Goal: Task Accomplishment & Management: Use online tool/utility

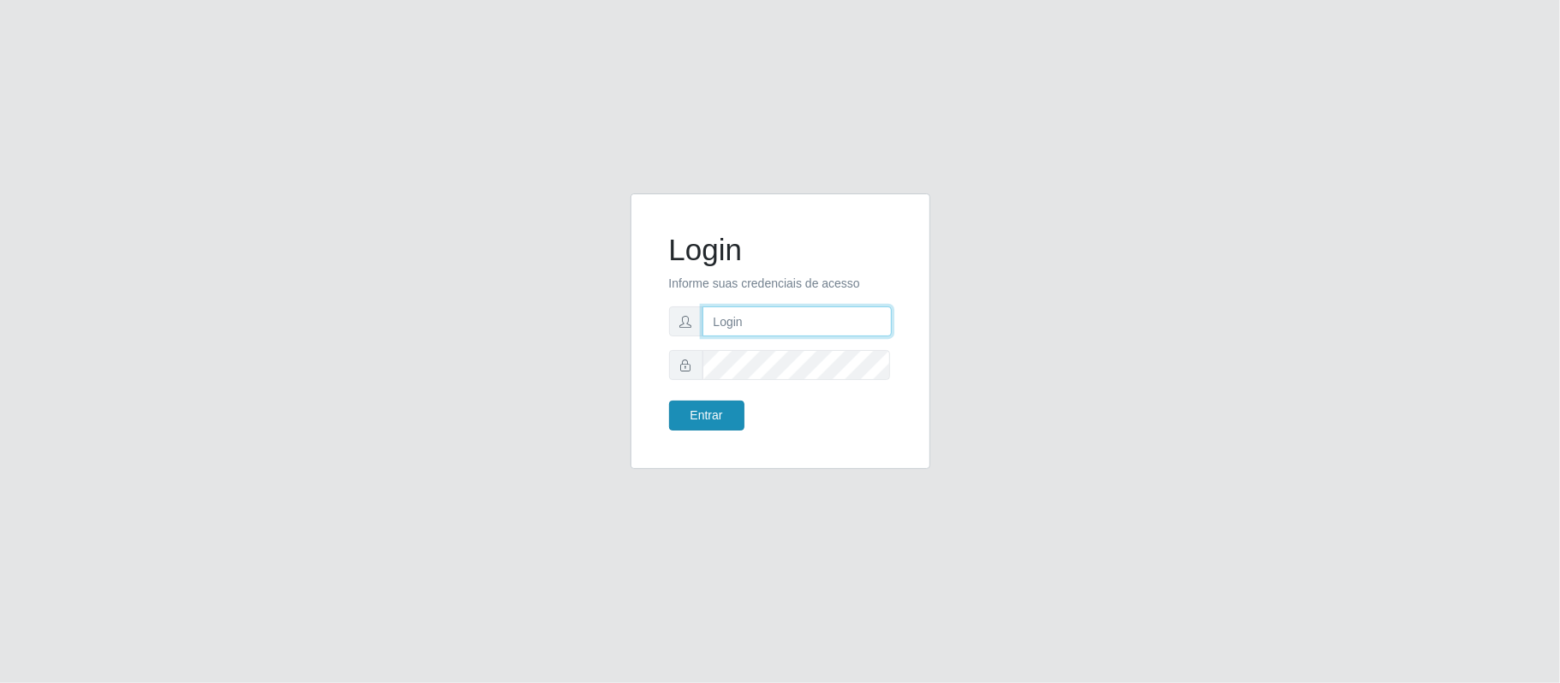
type input "[EMAIL_ADDRESS][DOMAIN_NAME]"
click at [713, 413] on button "Entrar" at bounding box center [706, 416] width 75 height 30
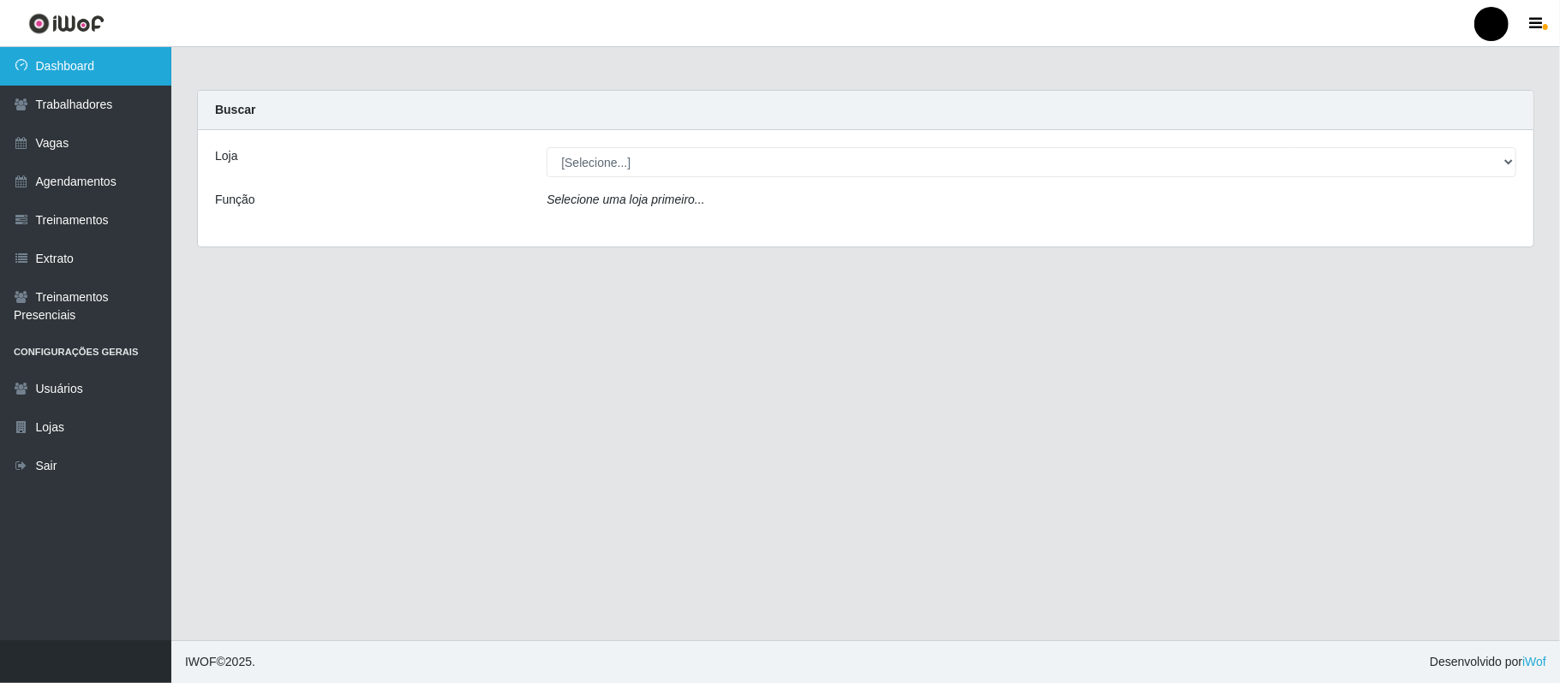
click at [51, 70] on link "Dashboard" at bounding box center [85, 66] width 171 height 39
click at [1514, 164] on select "[Selecione...] SuperFácil Atacado - Emaús" at bounding box center [1030, 162] width 969 height 30
select select "407"
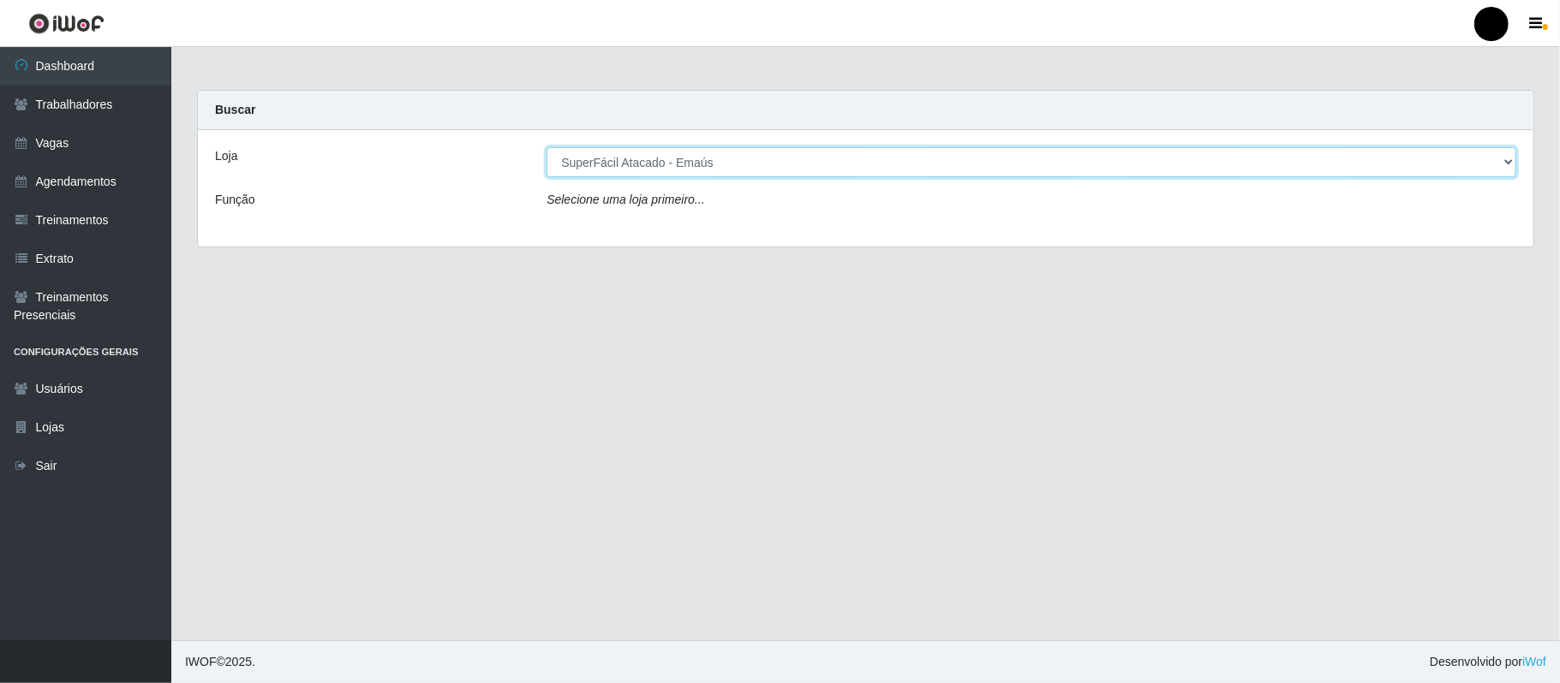
click at [546, 147] on select "[Selecione...] SuperFácil Atacado - Emaús" at bounding box center [1030, 162] width 969 height 30
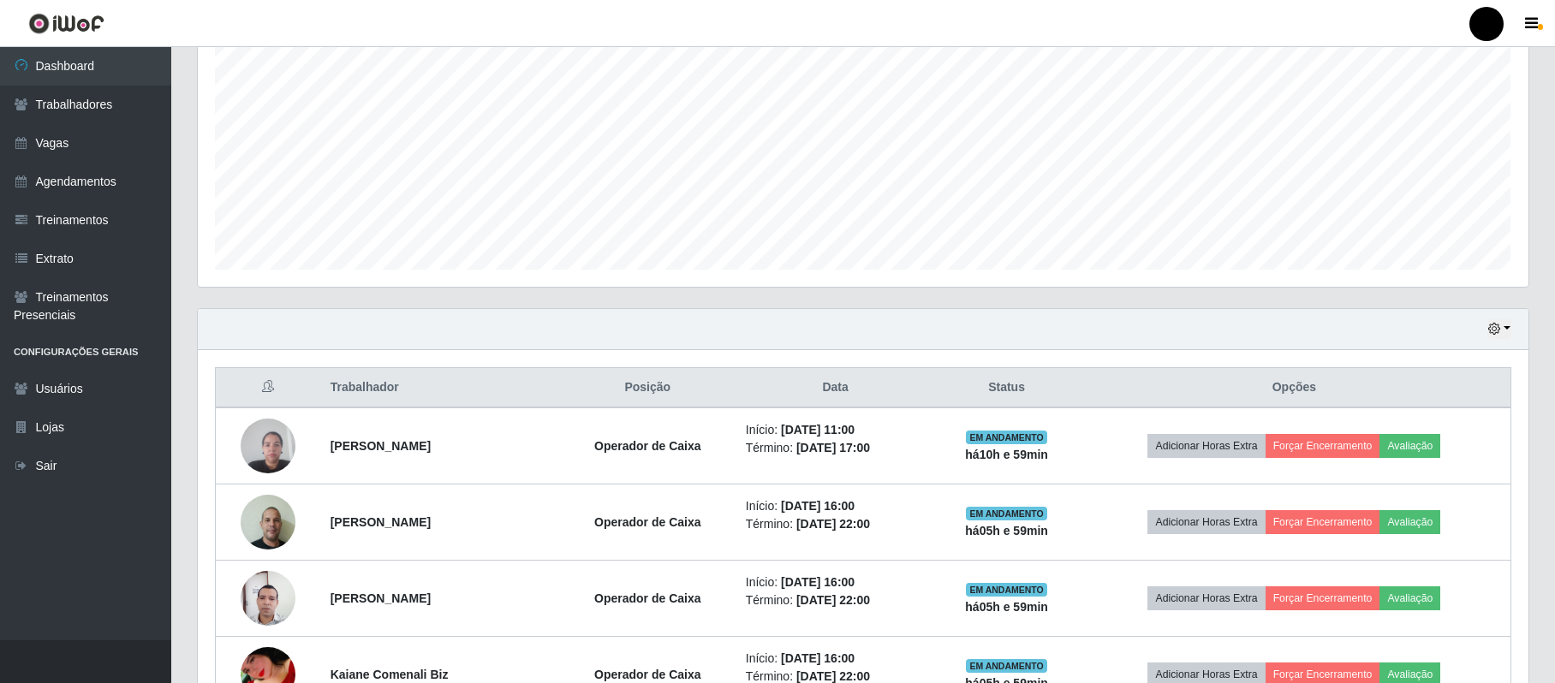
scroll to position [570, 0]
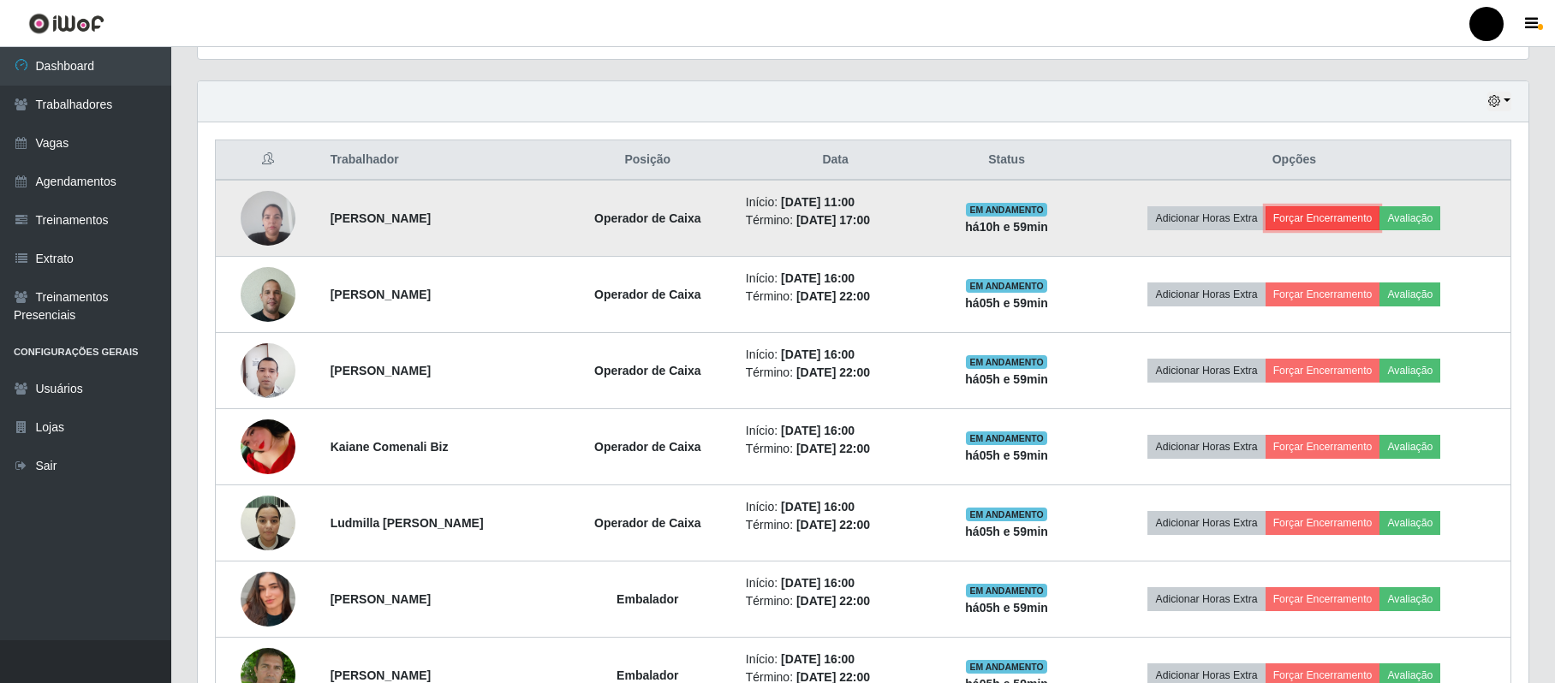
click at [1340, 217] on button "Forçar Encerramento" at bounding box center [1323, 218] width 115 height 24
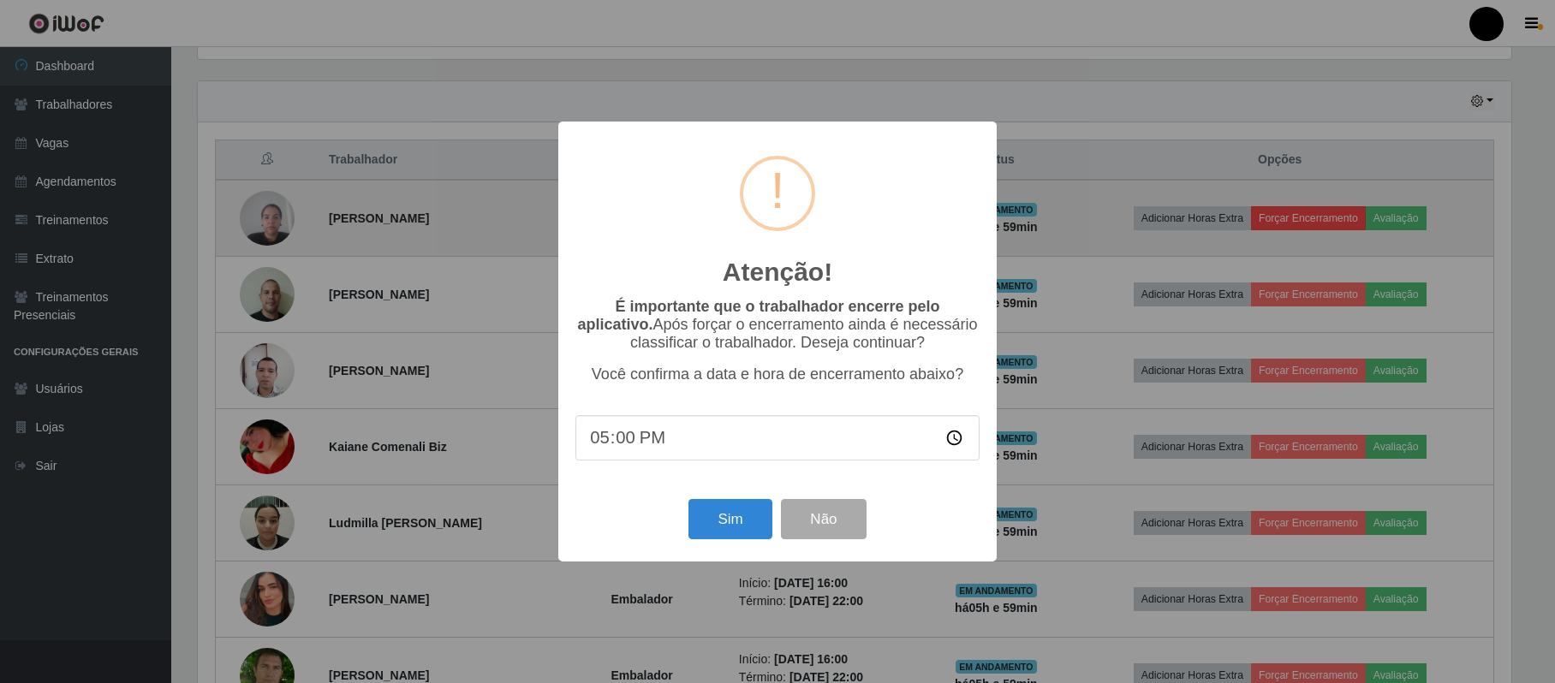
scroll to position [356, 1317]
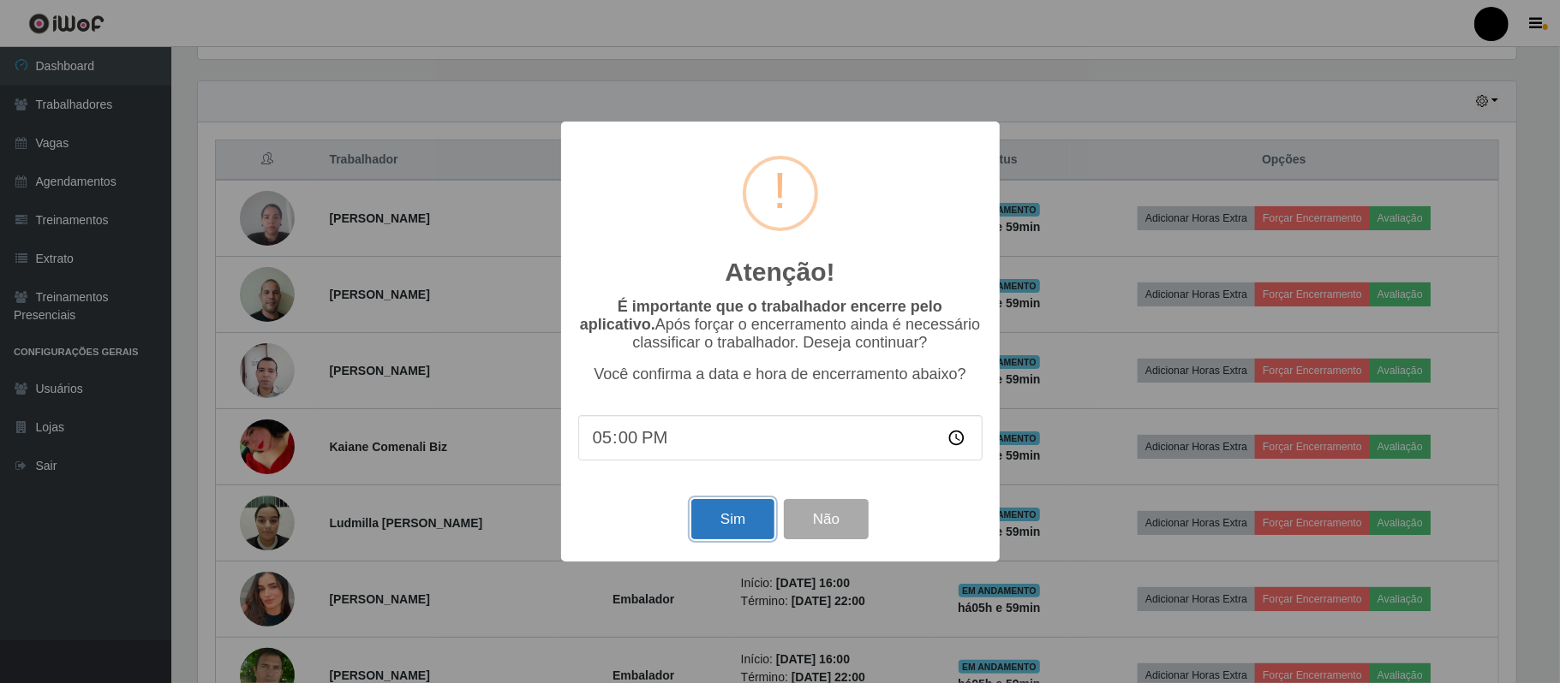
click at [726, 531] on button "Sim" at bounding box center [732, 519] width 83 height 40
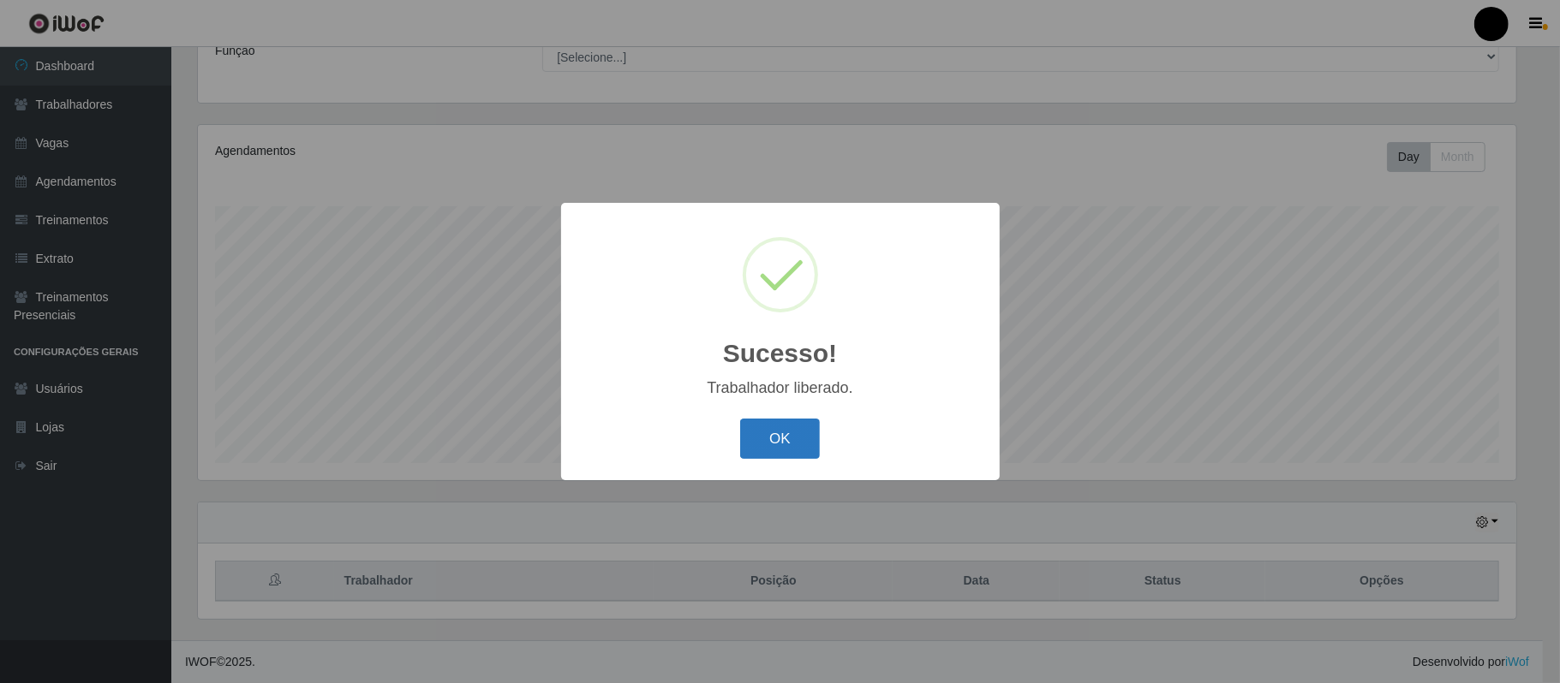
click at [796, 453] on button "OK" at bounding box center [780, 439] width 80 height 40
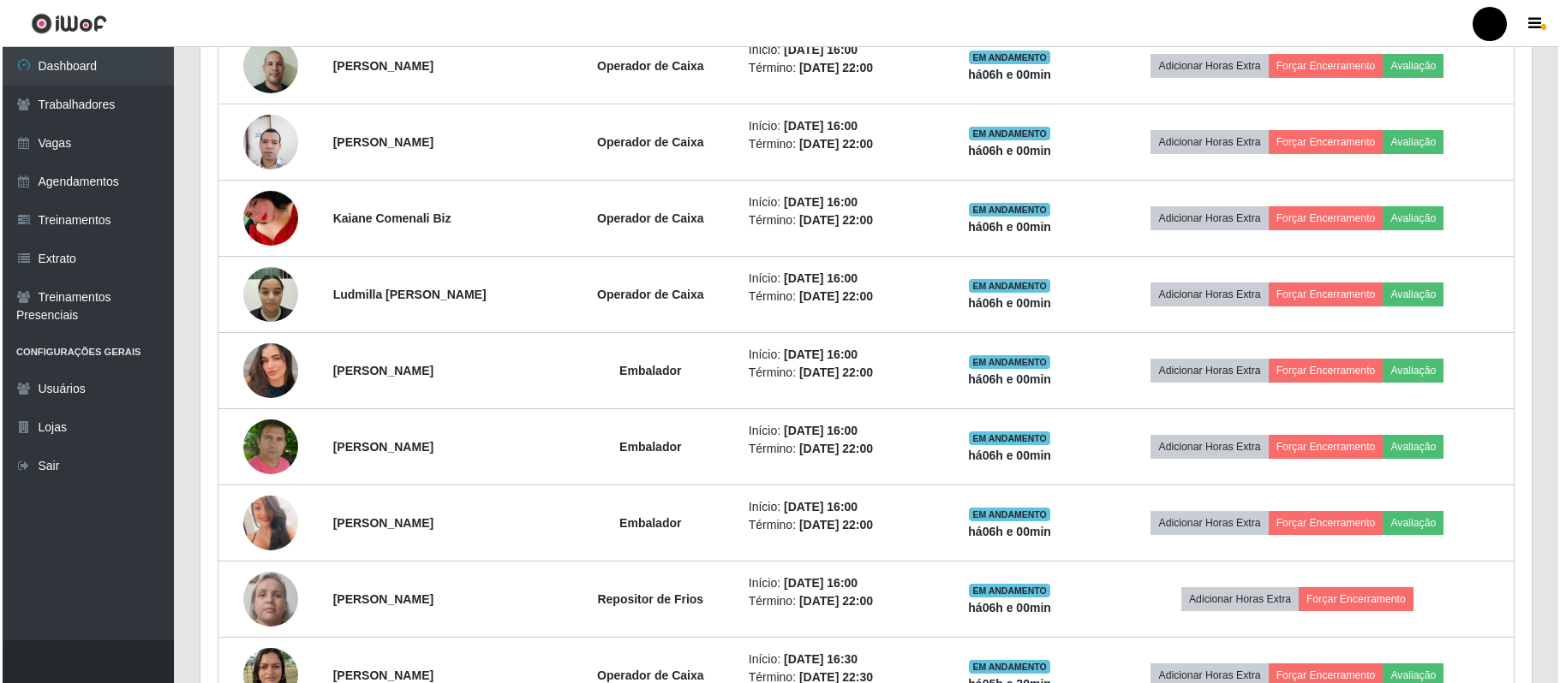
scroll to position [608, 0]
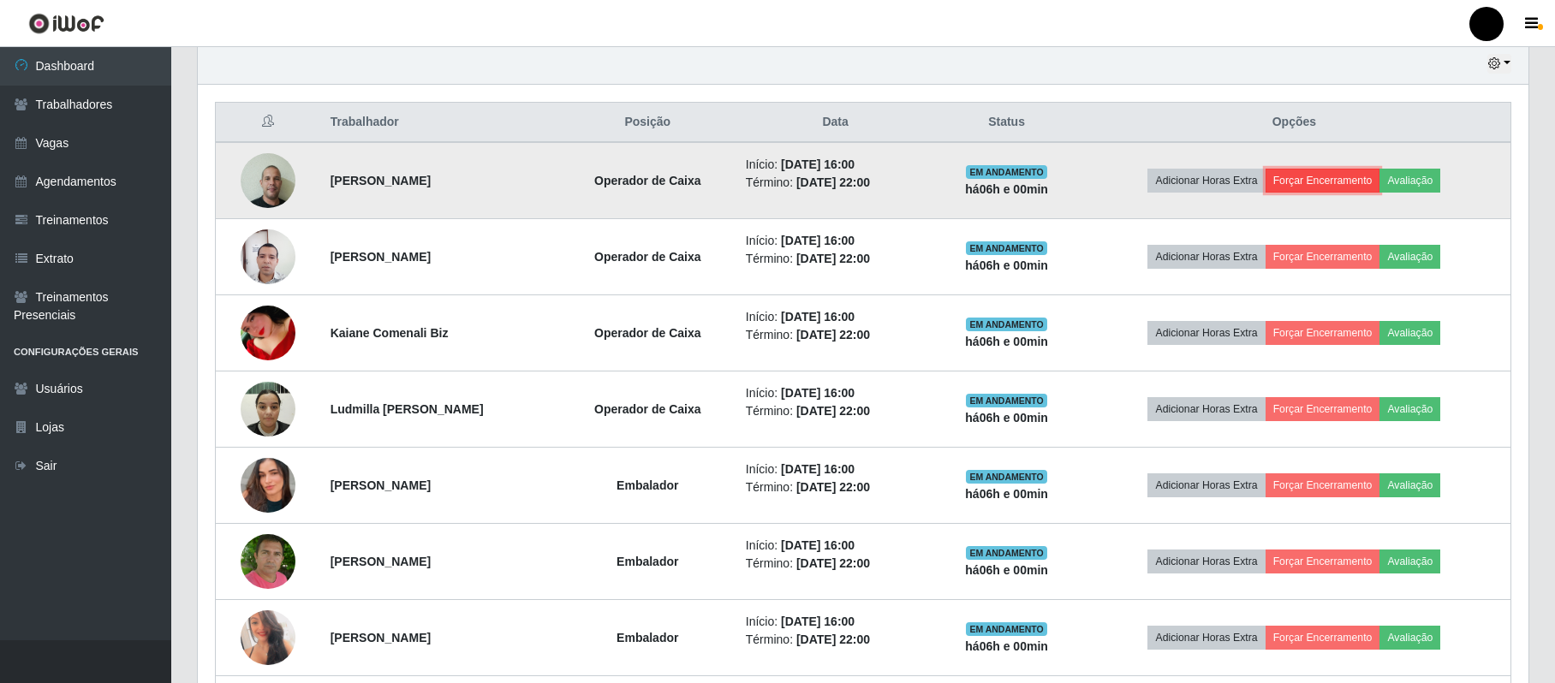
click at [1371, 180] on button "Forçar Encerramento" at bounding box center [1323, 181] width 115 height 24
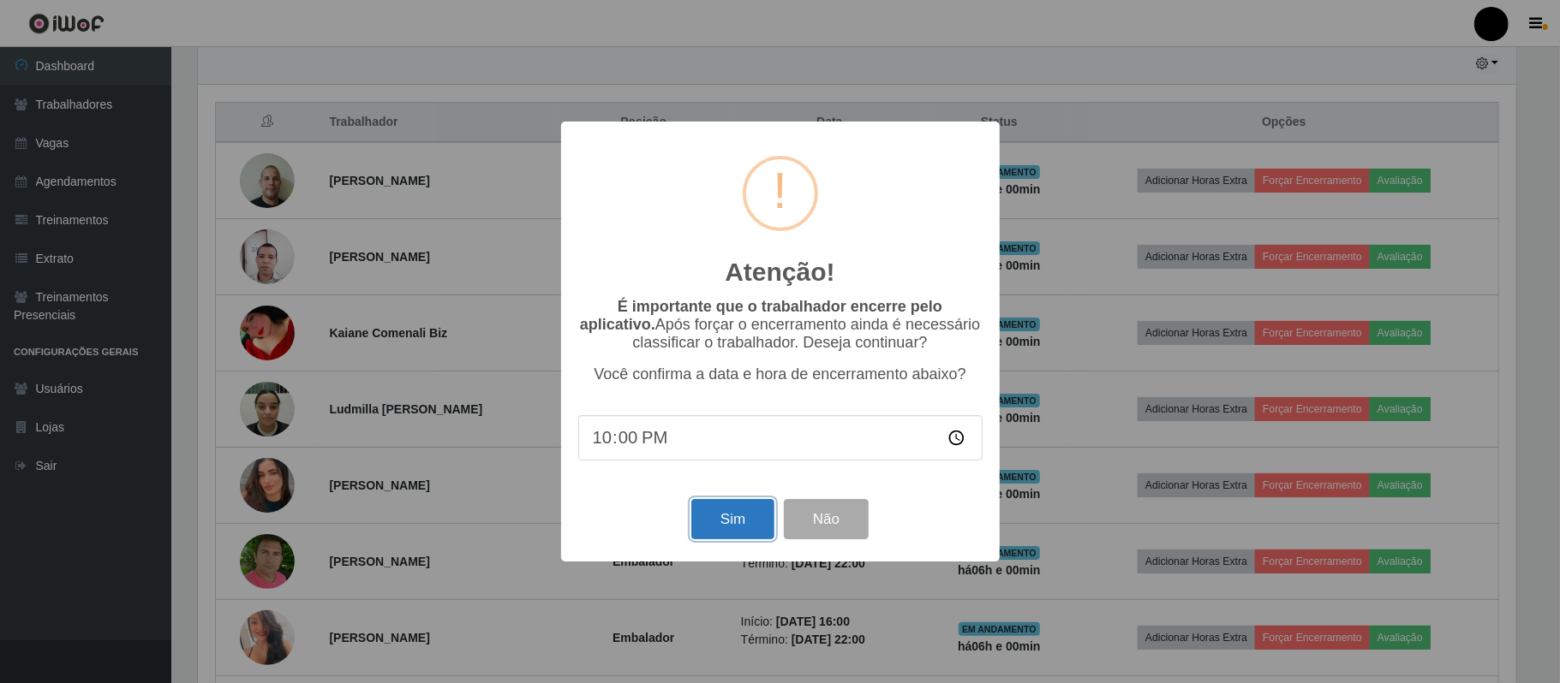
click at [738, 519] on button "Sim" at bounding box center [732, 519] width 83 height 40
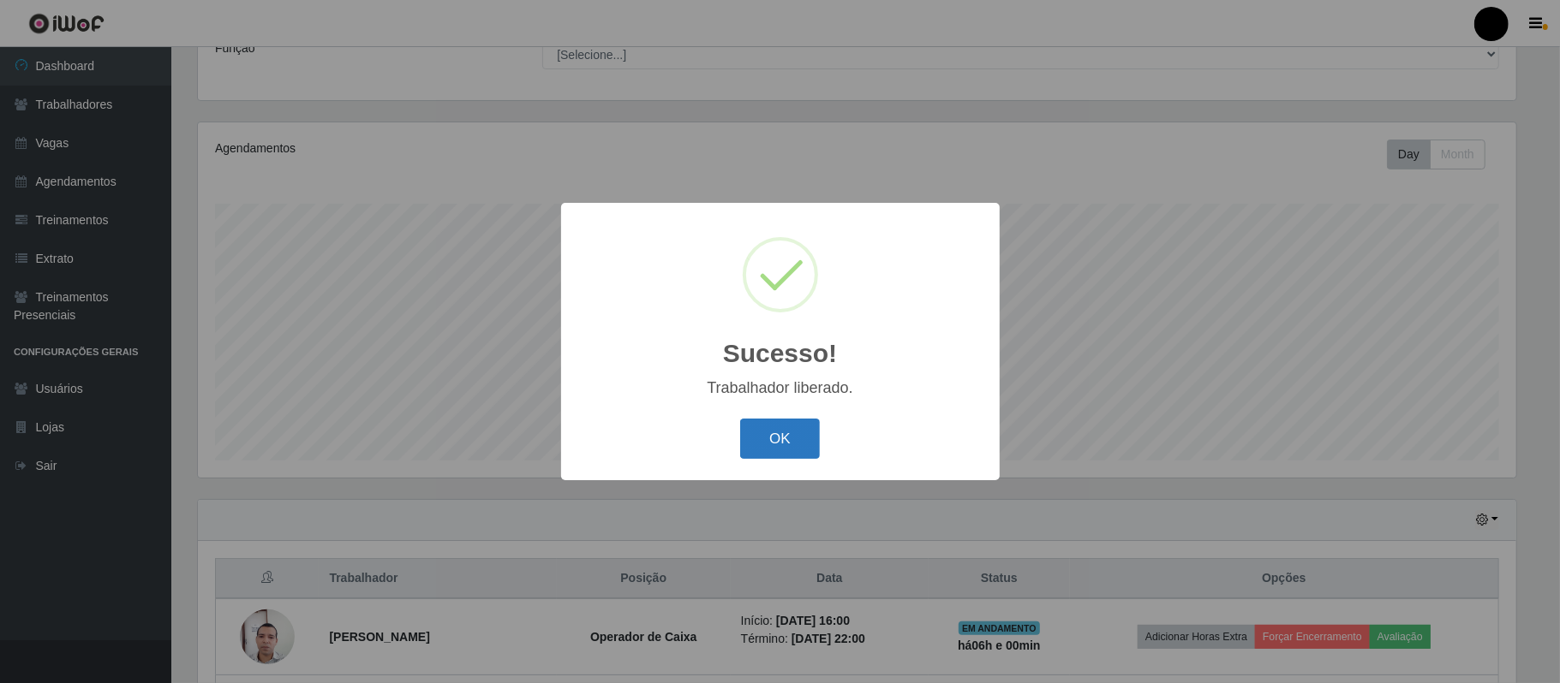
click at [752, 459] on button "OK" at bounding box center [780, 439] width 80 height 40
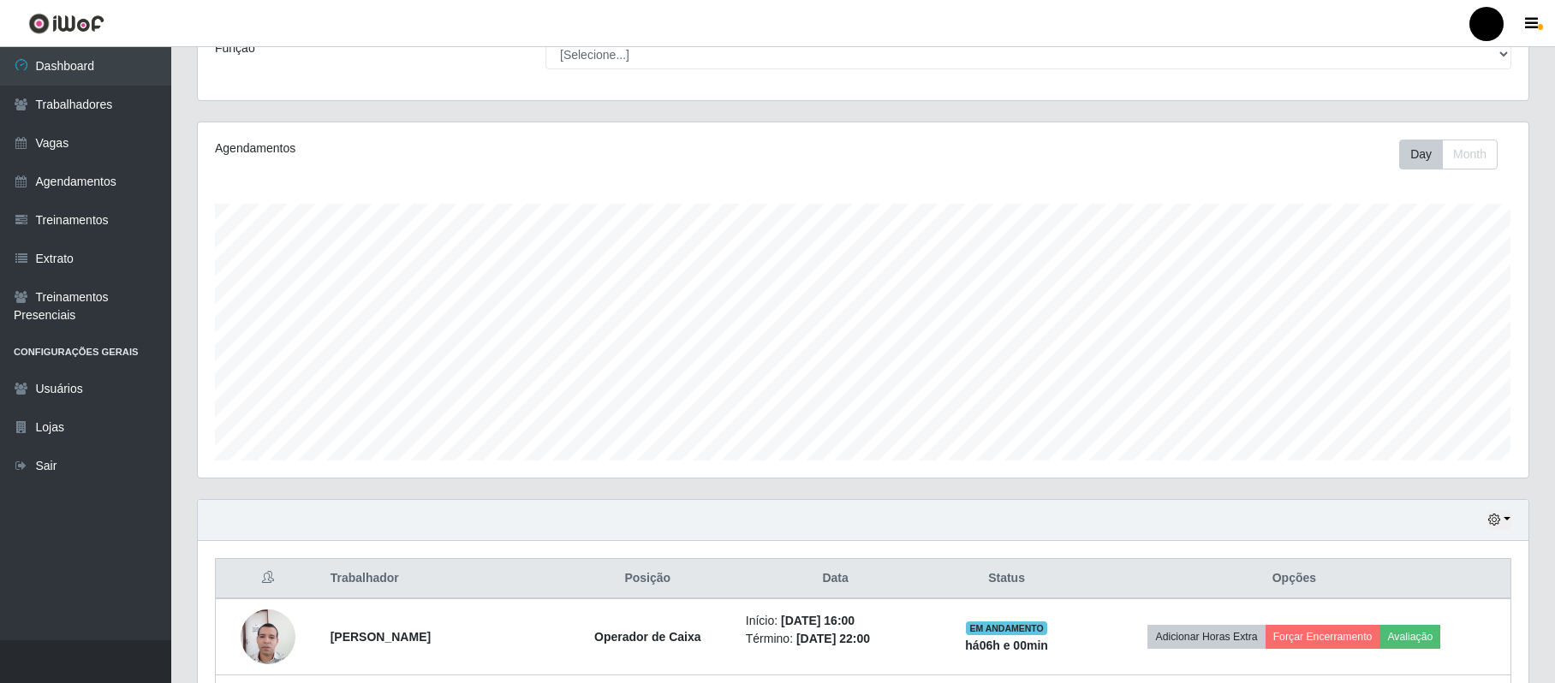
scroll to position [608, 0]
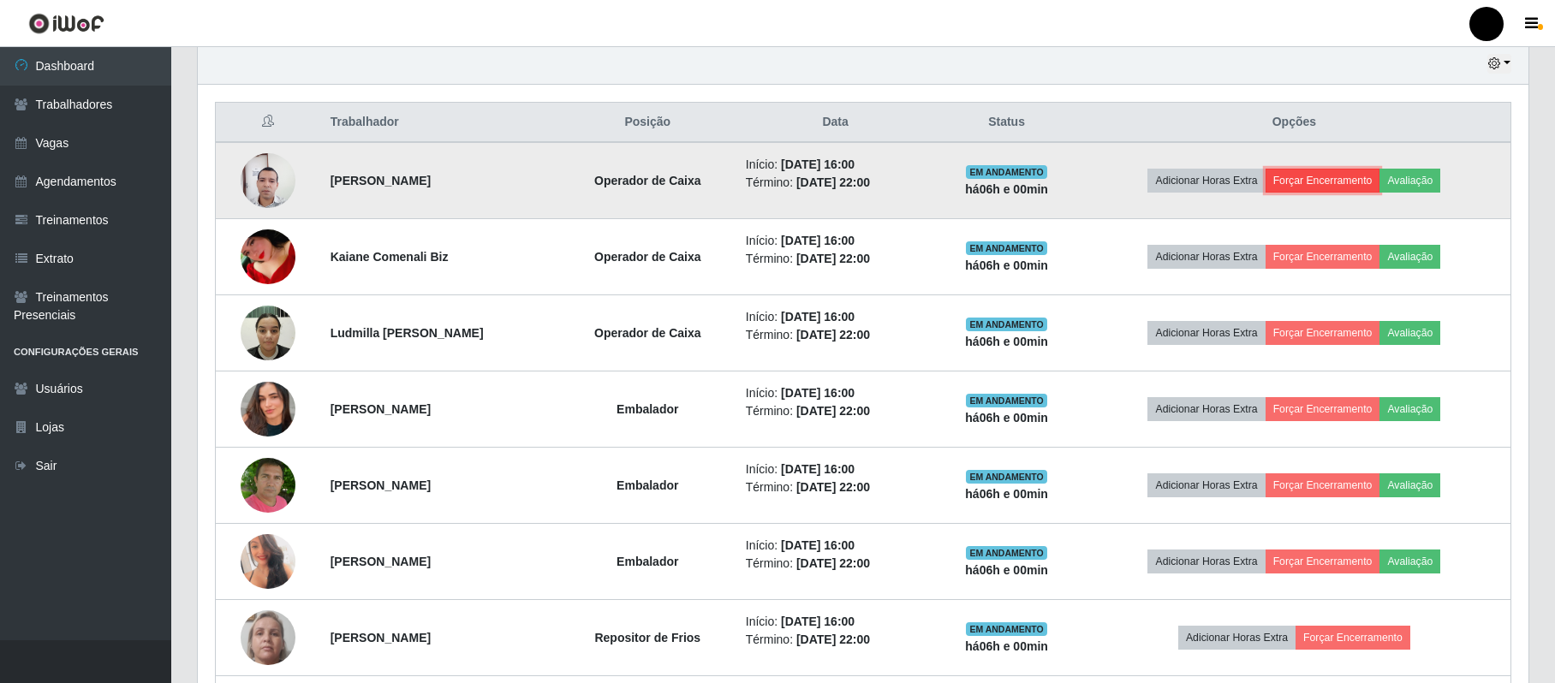
click at [1362, 173] on button "Forçar Encerramento" at bounding box center [1323, 181] width 115 height 24
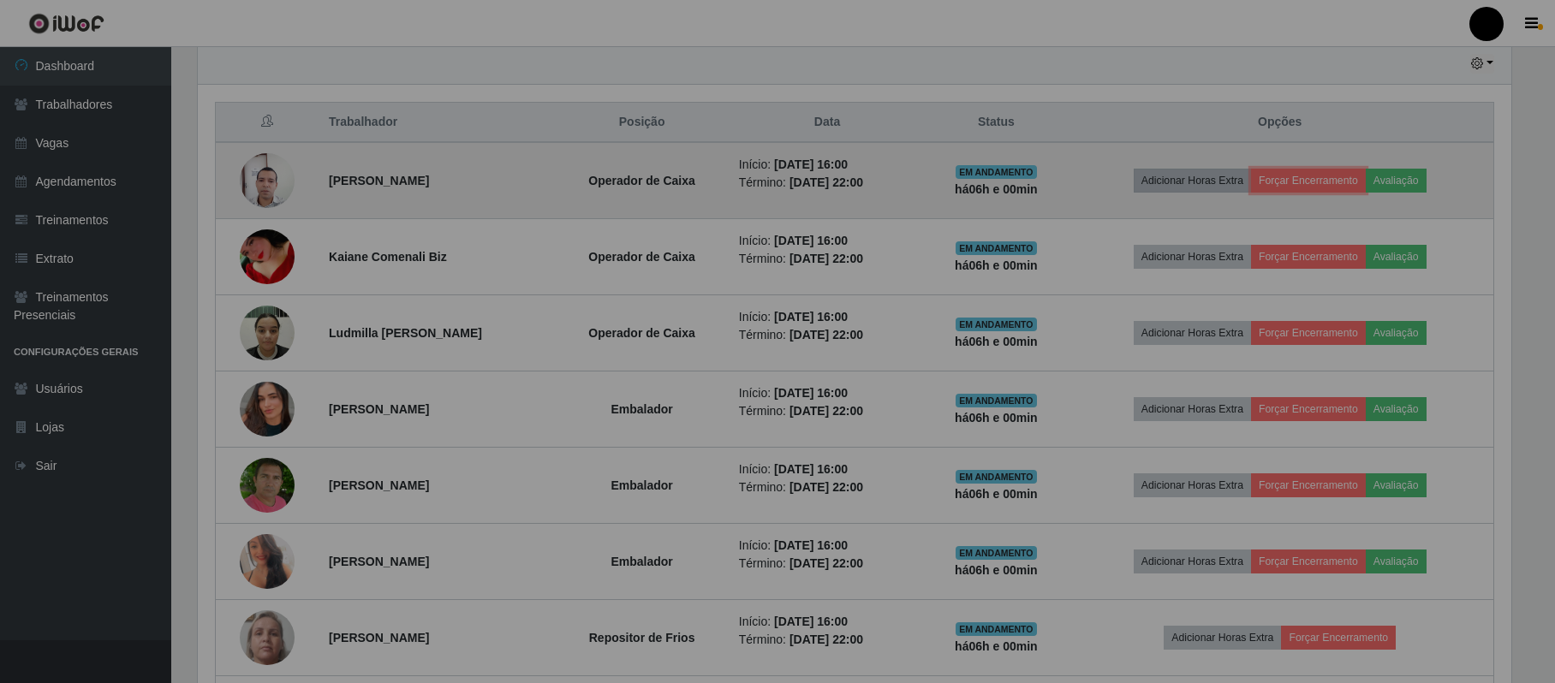
scroll to position [356, 1330]
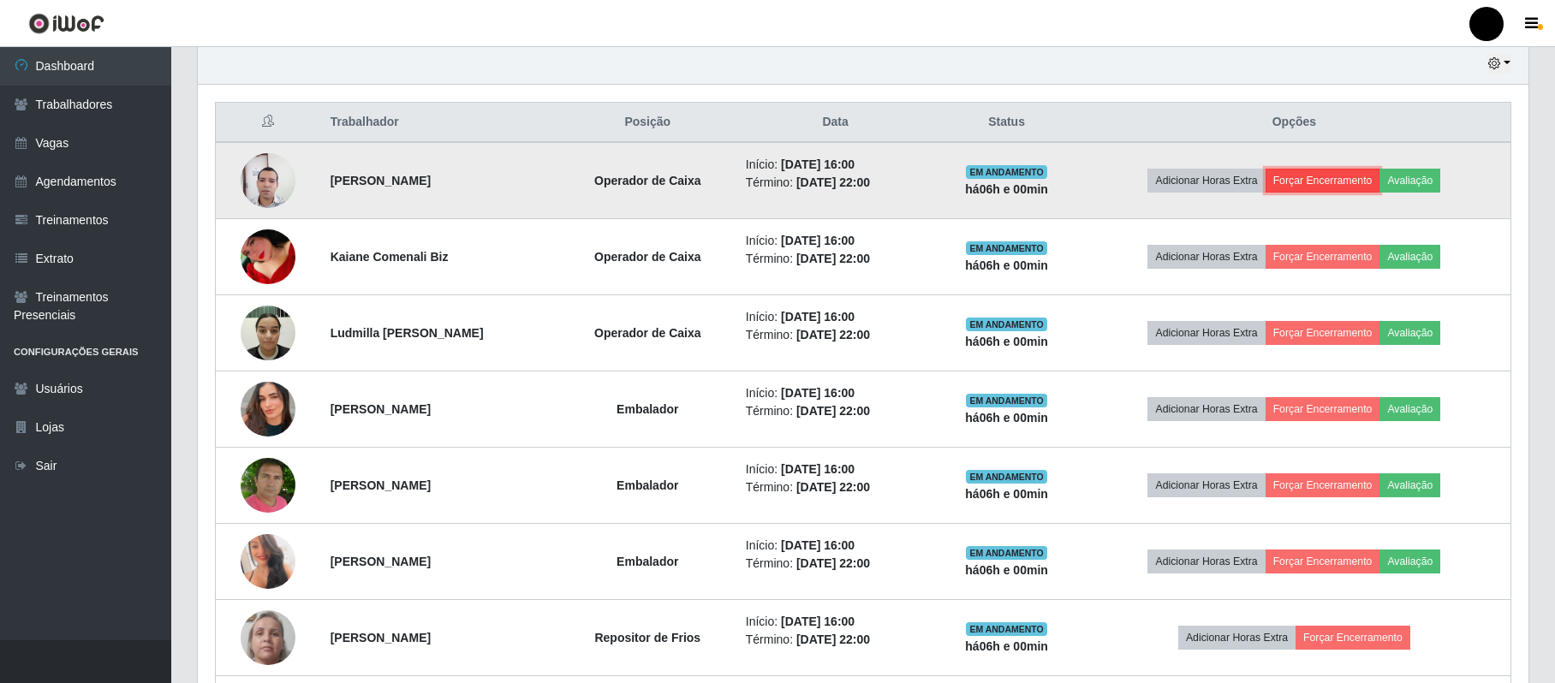
click at [1364, 183] on button "Forçar Encerramento" at bounding box center [1323, 181] width 115 height 24
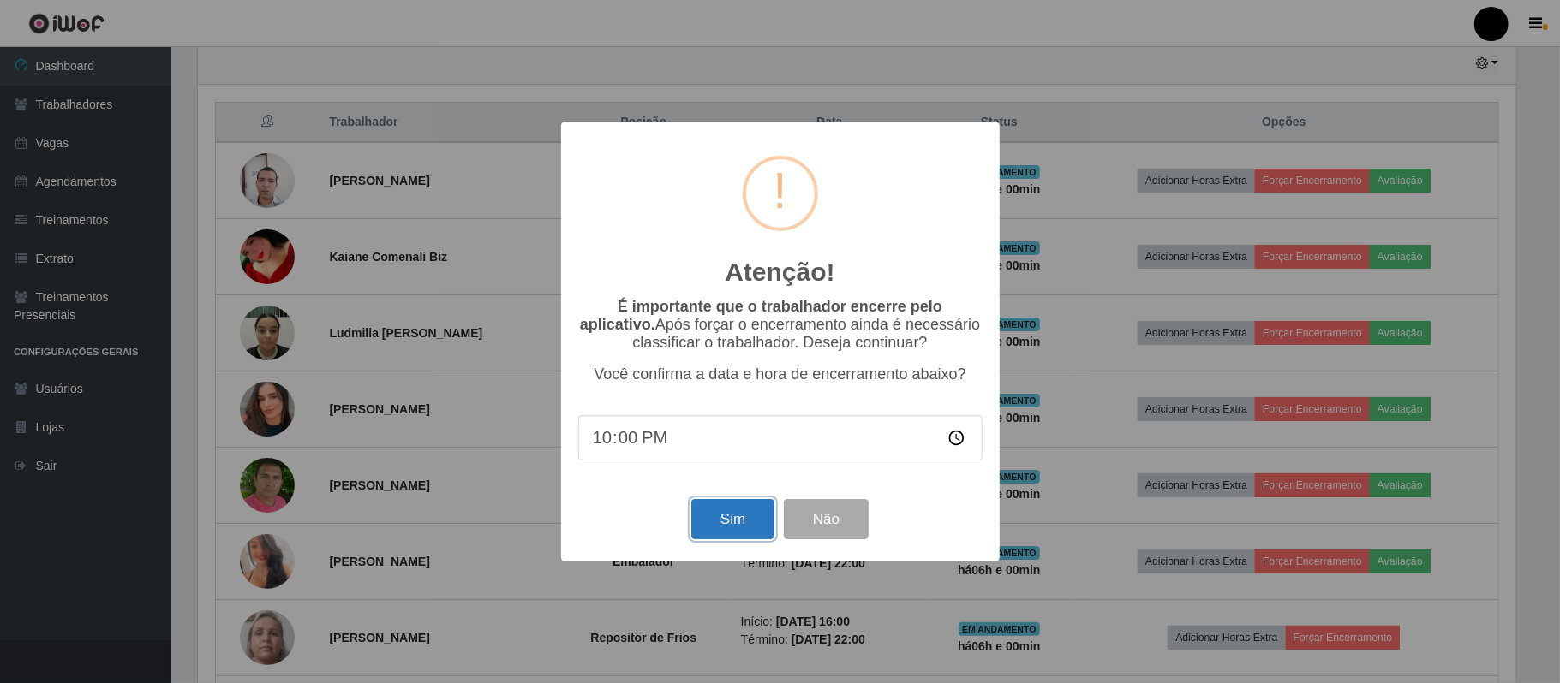
click at [730, 535] on button "Sim" at bounding box center [732, 519] width 83 height 40
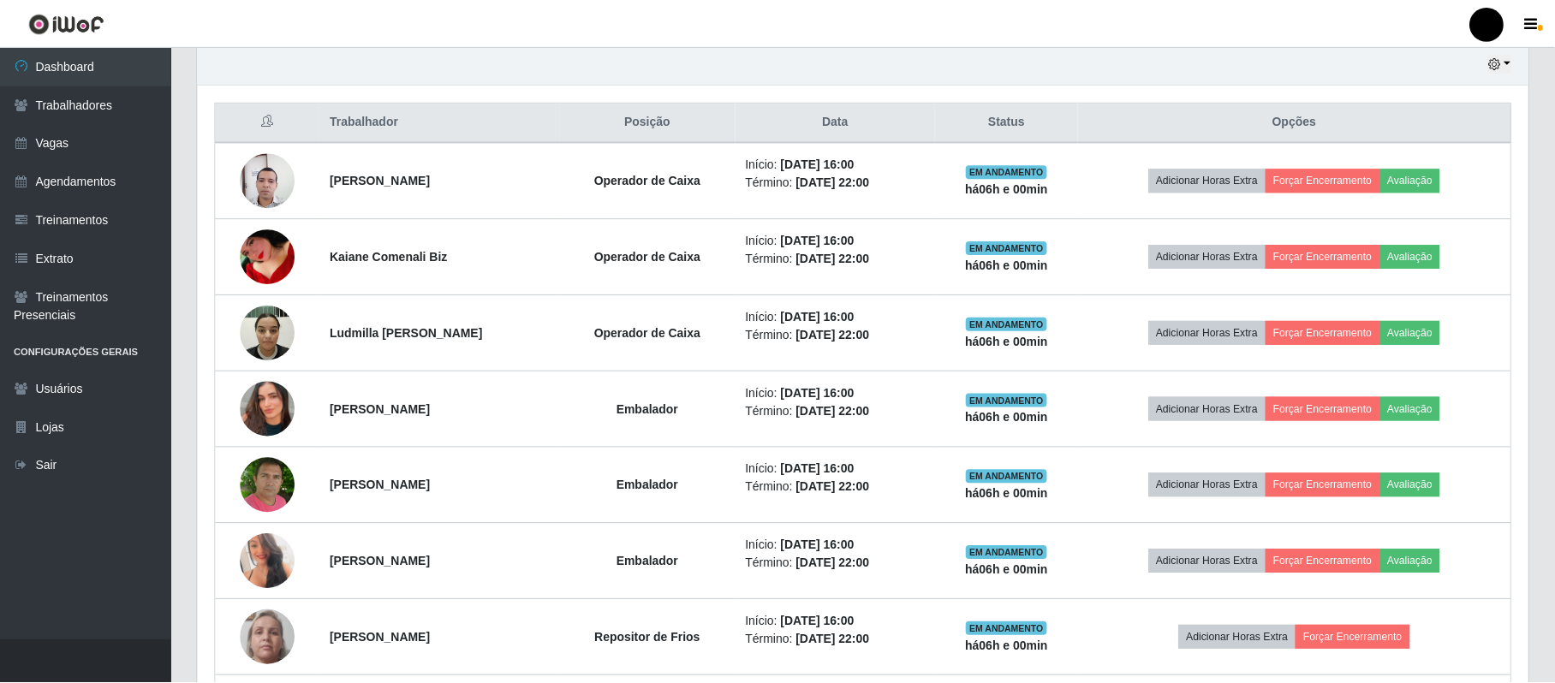
scroll to position [0, 0]
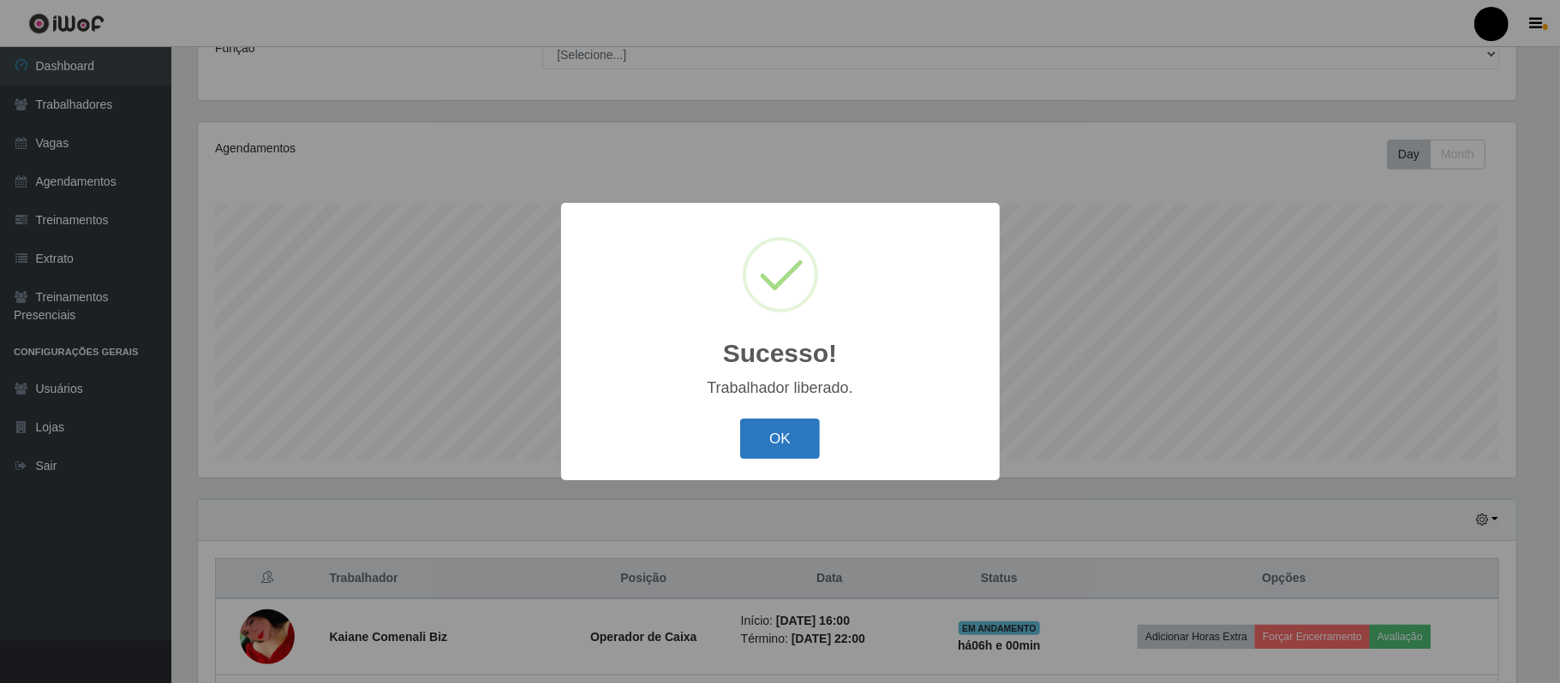
click at [771, 426] on button "OK" at bounding box center [780, 439] width 80 height 40
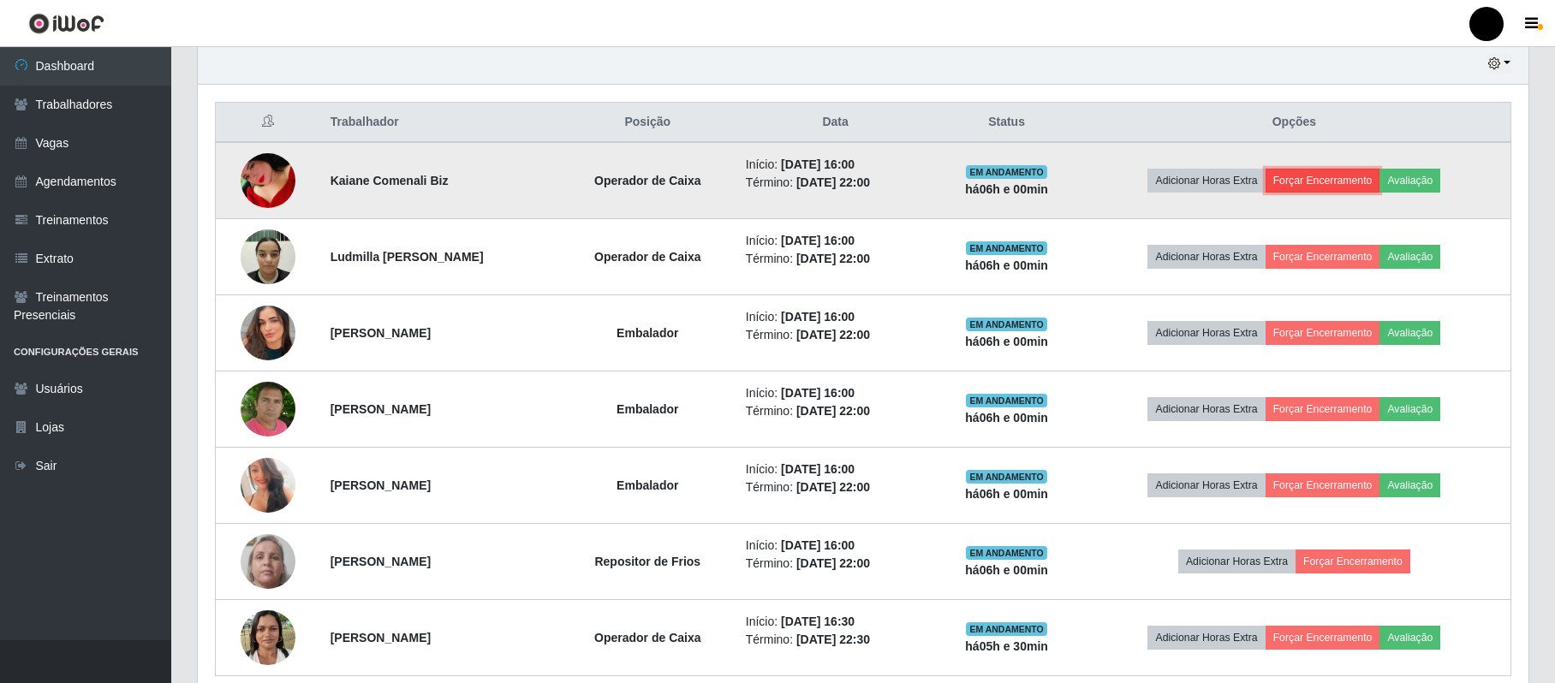
click at [1350, 175] on button "Forçar Encerramento" at bounding box center [1323, 181] width 115 height 24
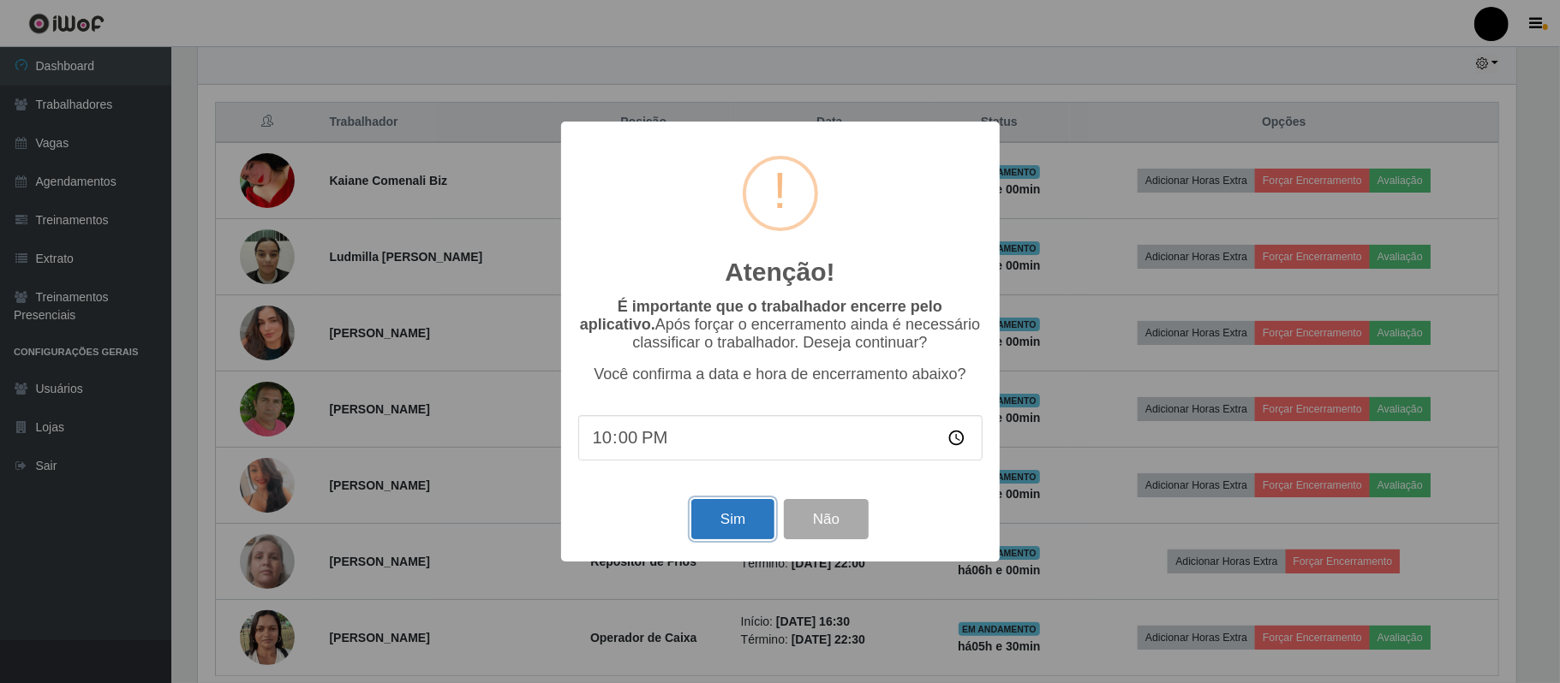
click at [718, 525] on button "Sim" at bounding box center [732, 519] width 83 height 40
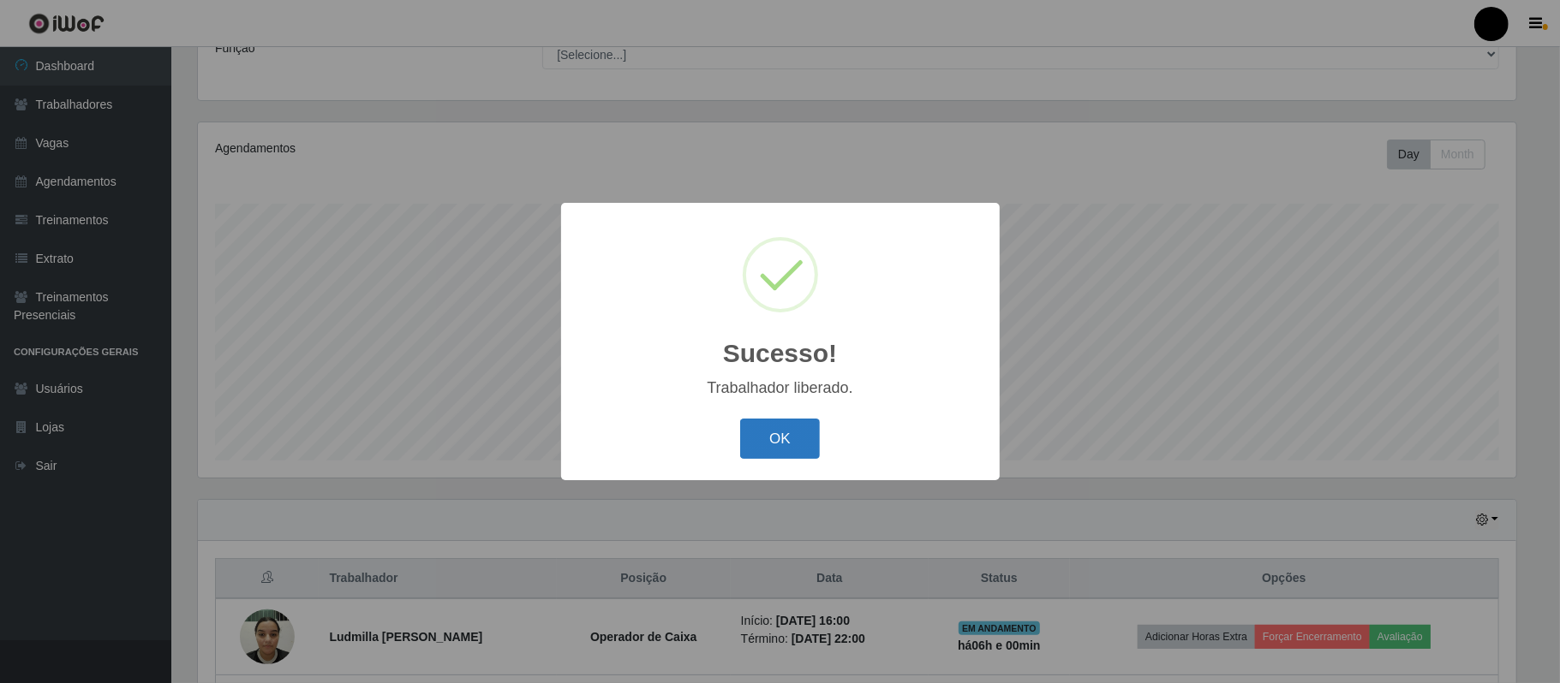
click at [779, 436] on button "OK" at bounding box center [780, 439] width 80 height 40
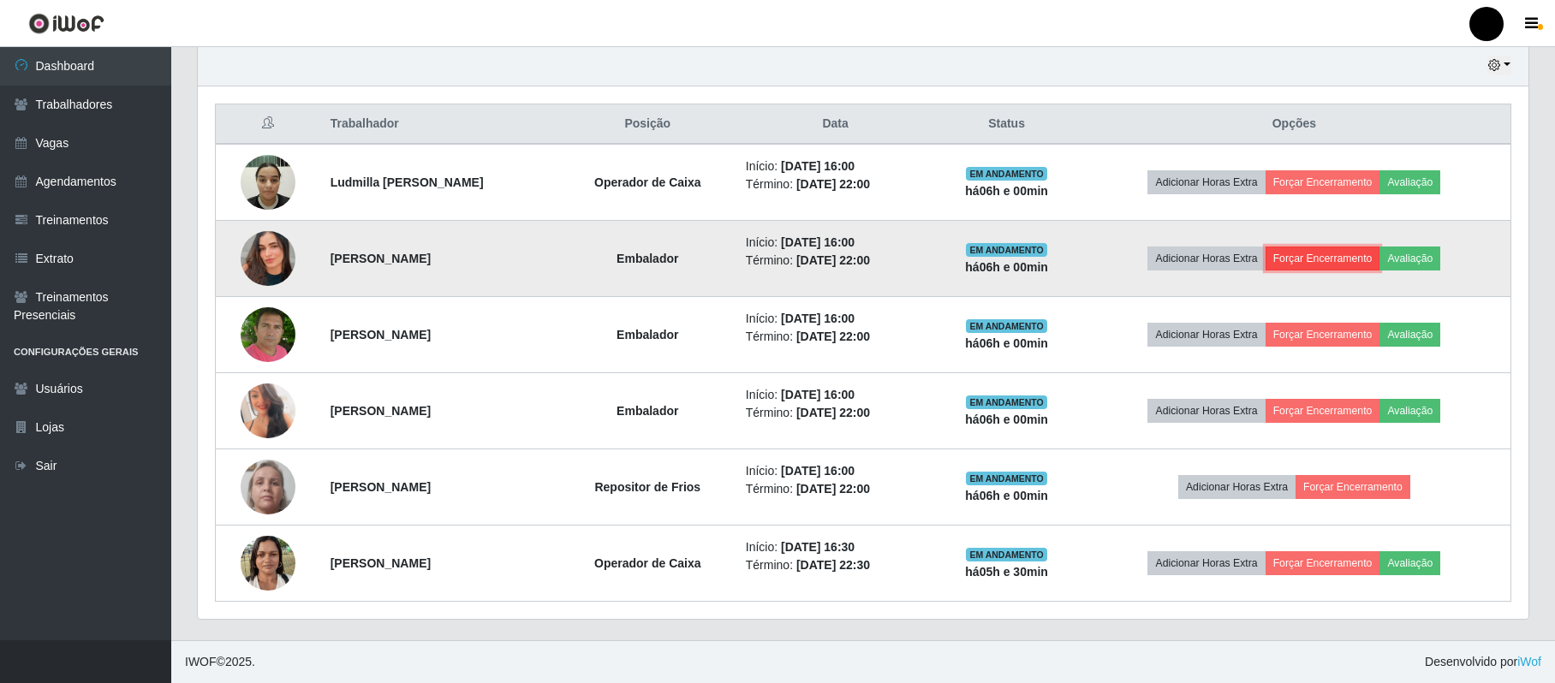
click at [1343, 255] on button "Forçar Encerramento" at bounding box center [1323, 259] width 115 height 24
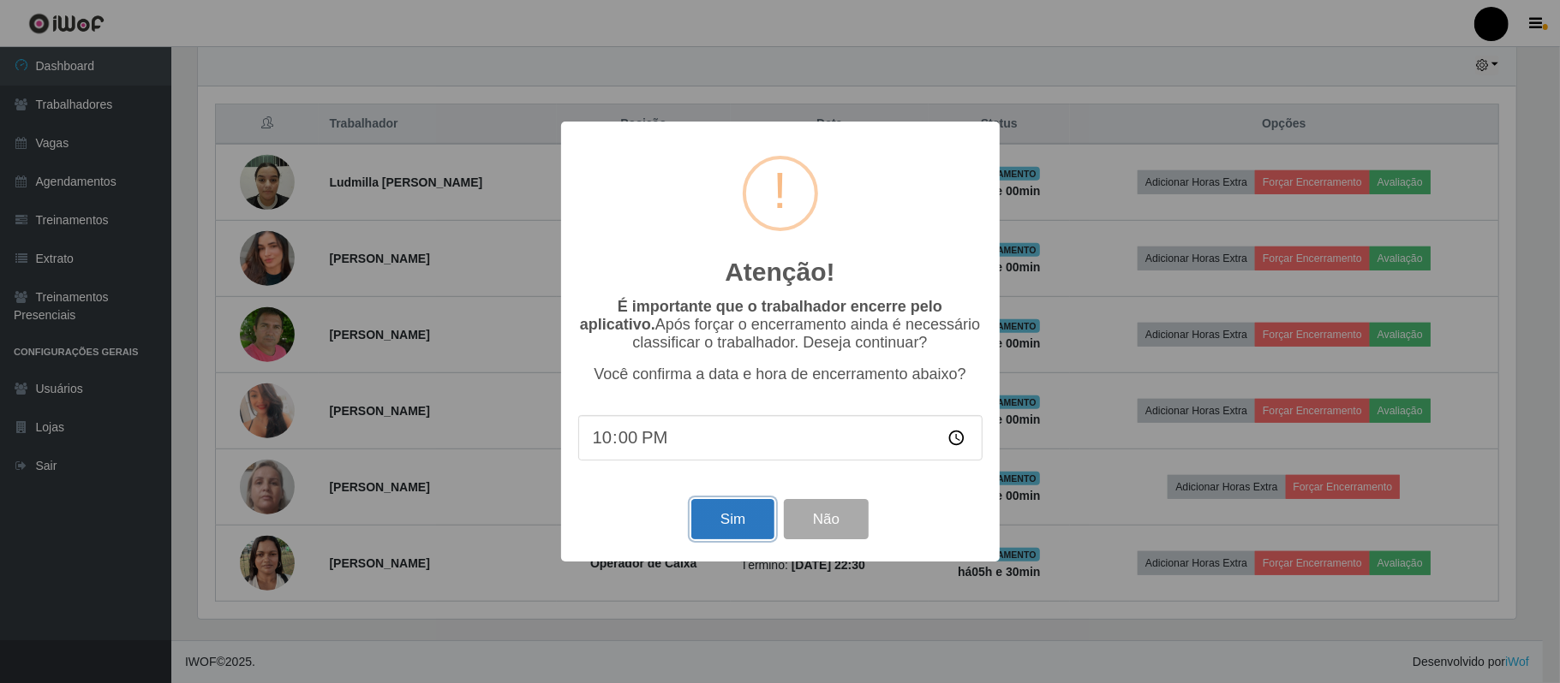
click at [745, 505] on button "Sim" at bounding box center [732, 519] width 83 height 40
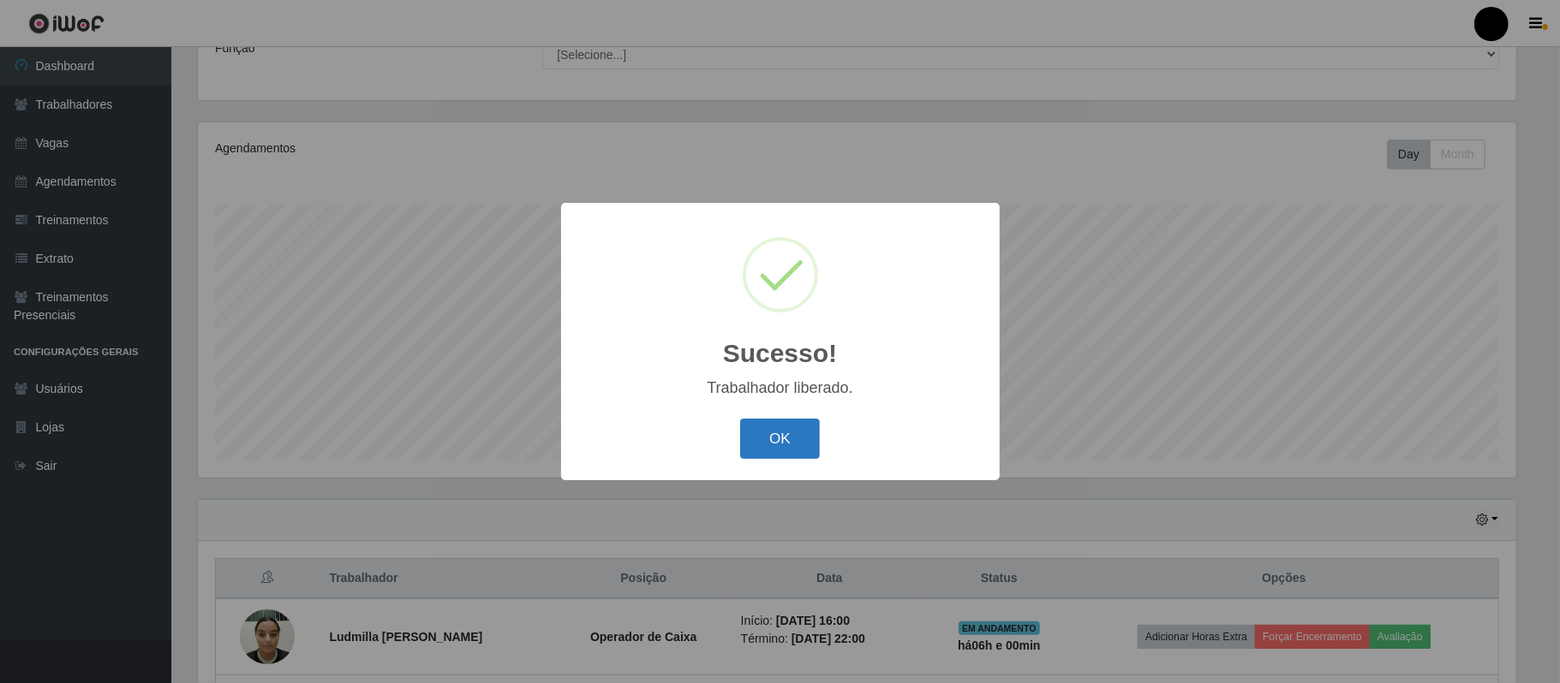
click at [784, 459] on button "OK" at bounding box center [780, 439] width 80 height 40
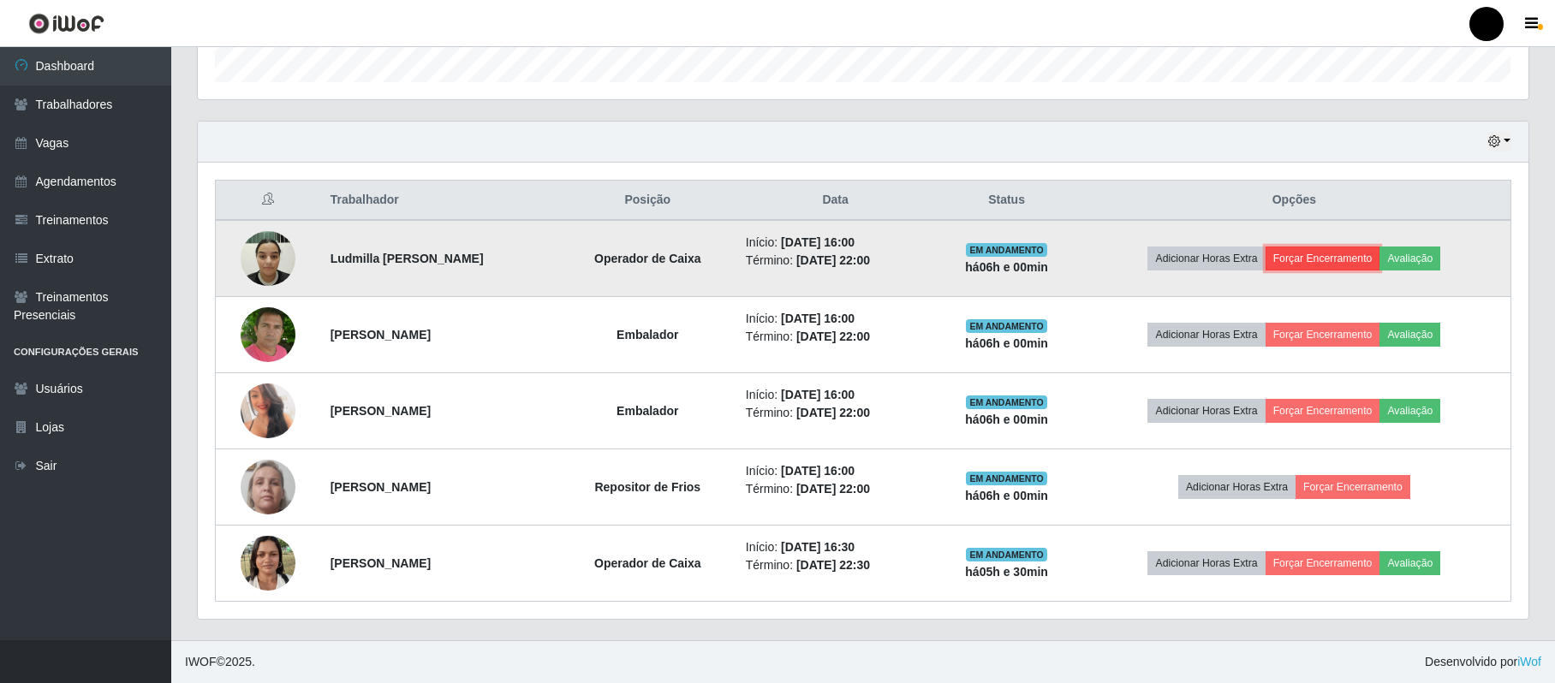
click at [1346, 259] on button "Forçar Encerramento" at bounding box center [1323, 259] width 115 height 24
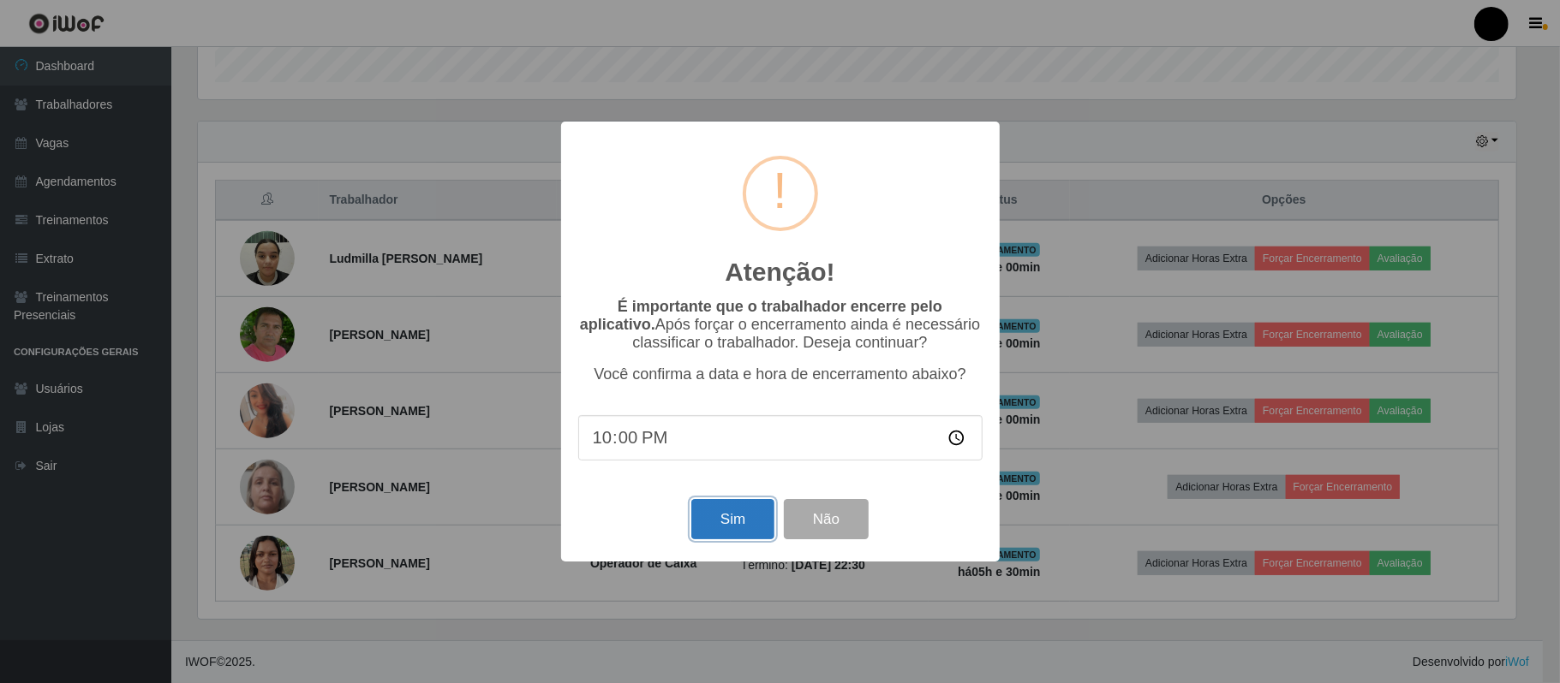
click at [772, 514] on button "Sim" at bounding box center [732, 519] width 83 height 40
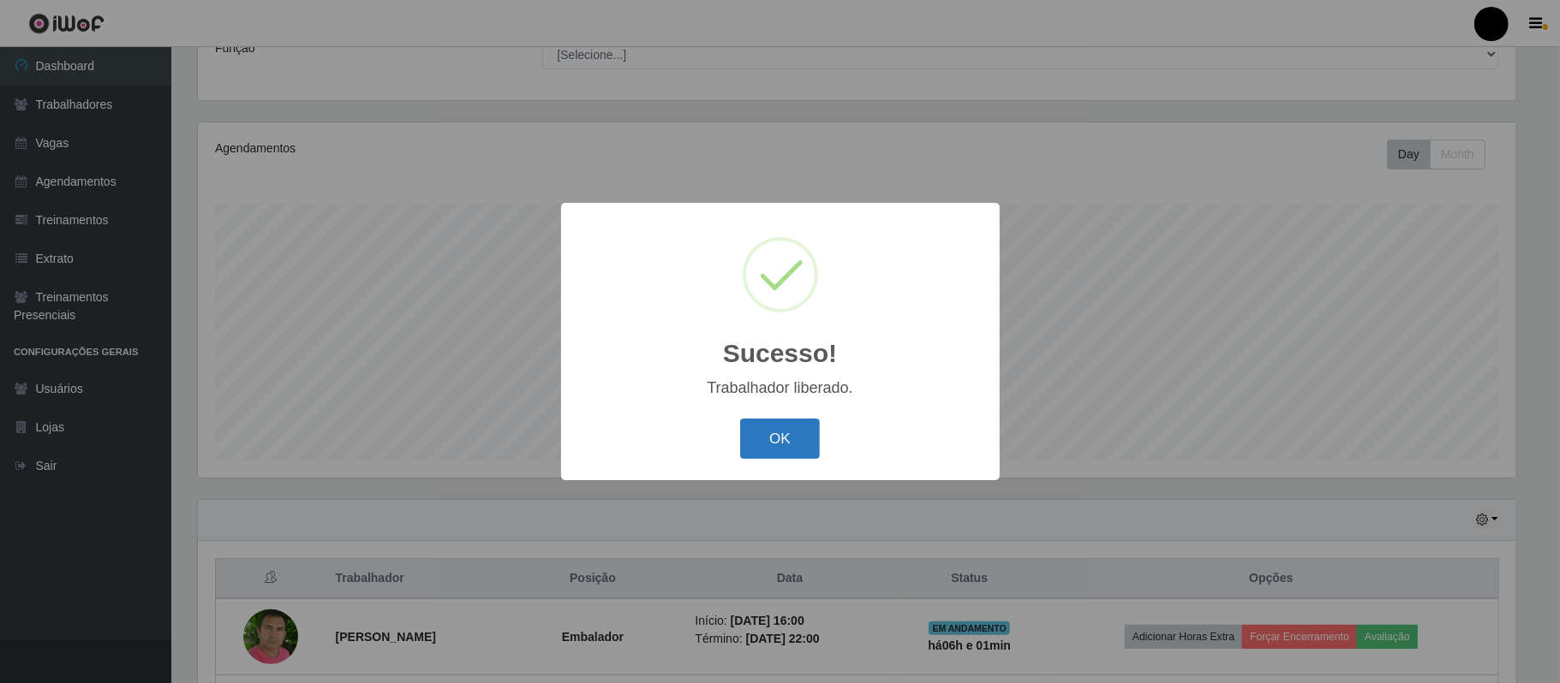
click at [802, 444] on button "OK" at bounding box center [780, 439] width 80 height 40
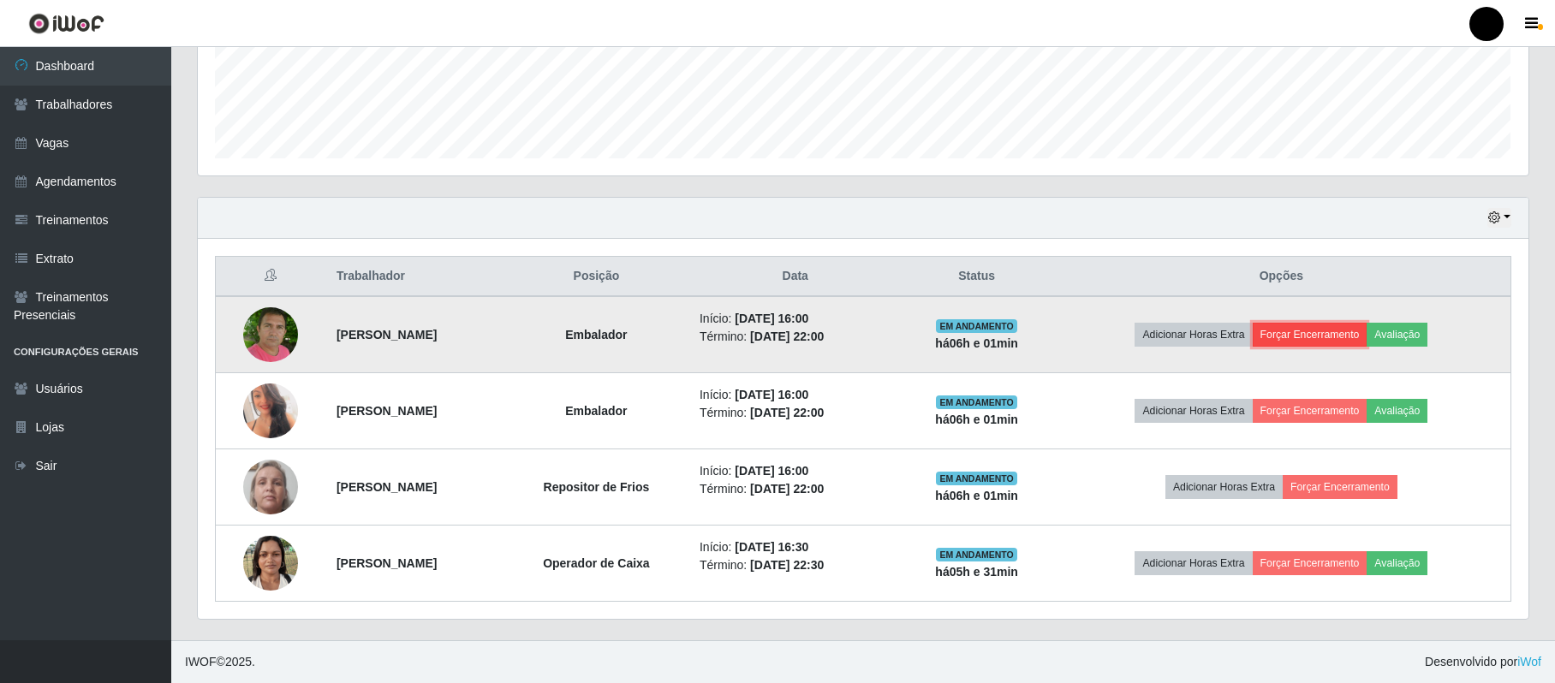
click at [1351, 329] on button "Forçar Encerramento" at bounding box center [1310, 335] width 115 height 24
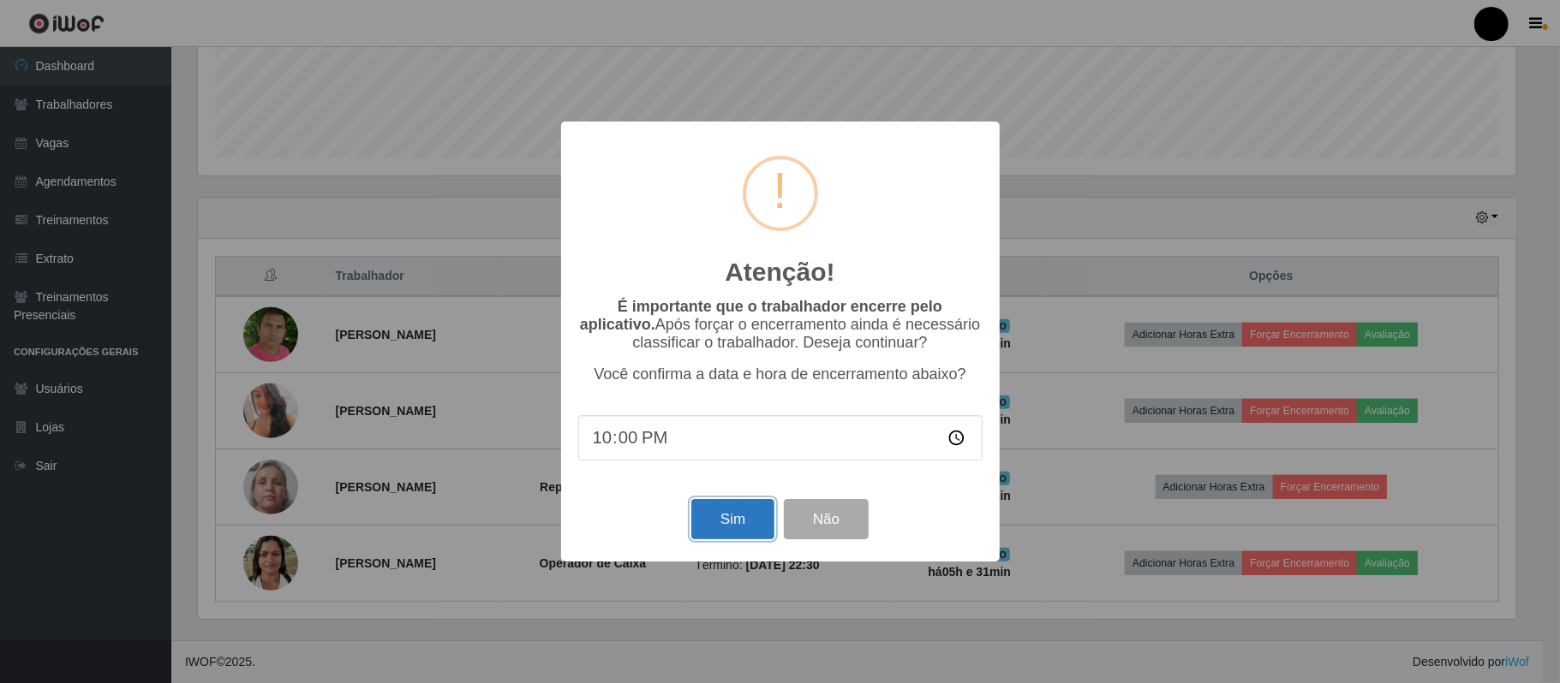
click at [724, 522] on button "Sim" at bounding box center [732, 519] width 83 height 40
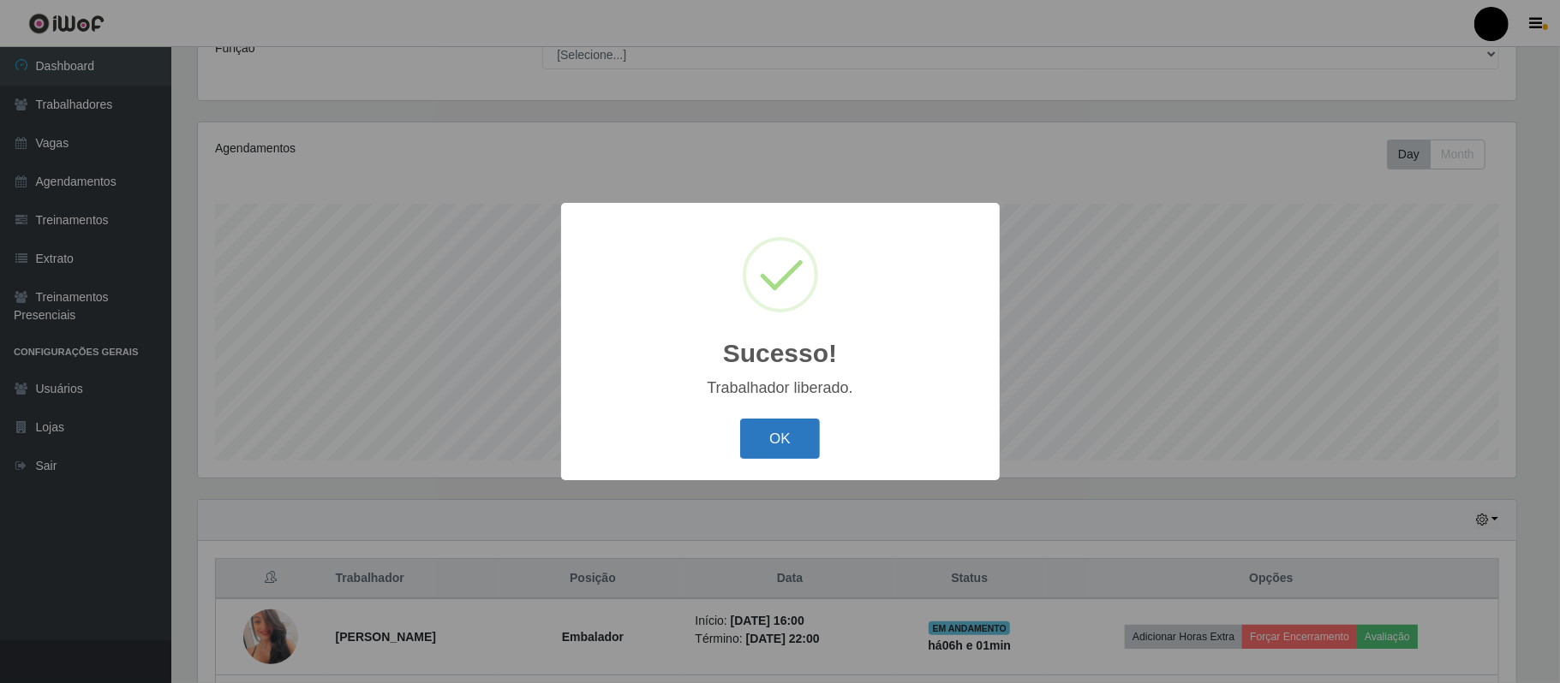
click at [765, 440] on button "OK" at bounding box center [780, 439] width 80 height 40
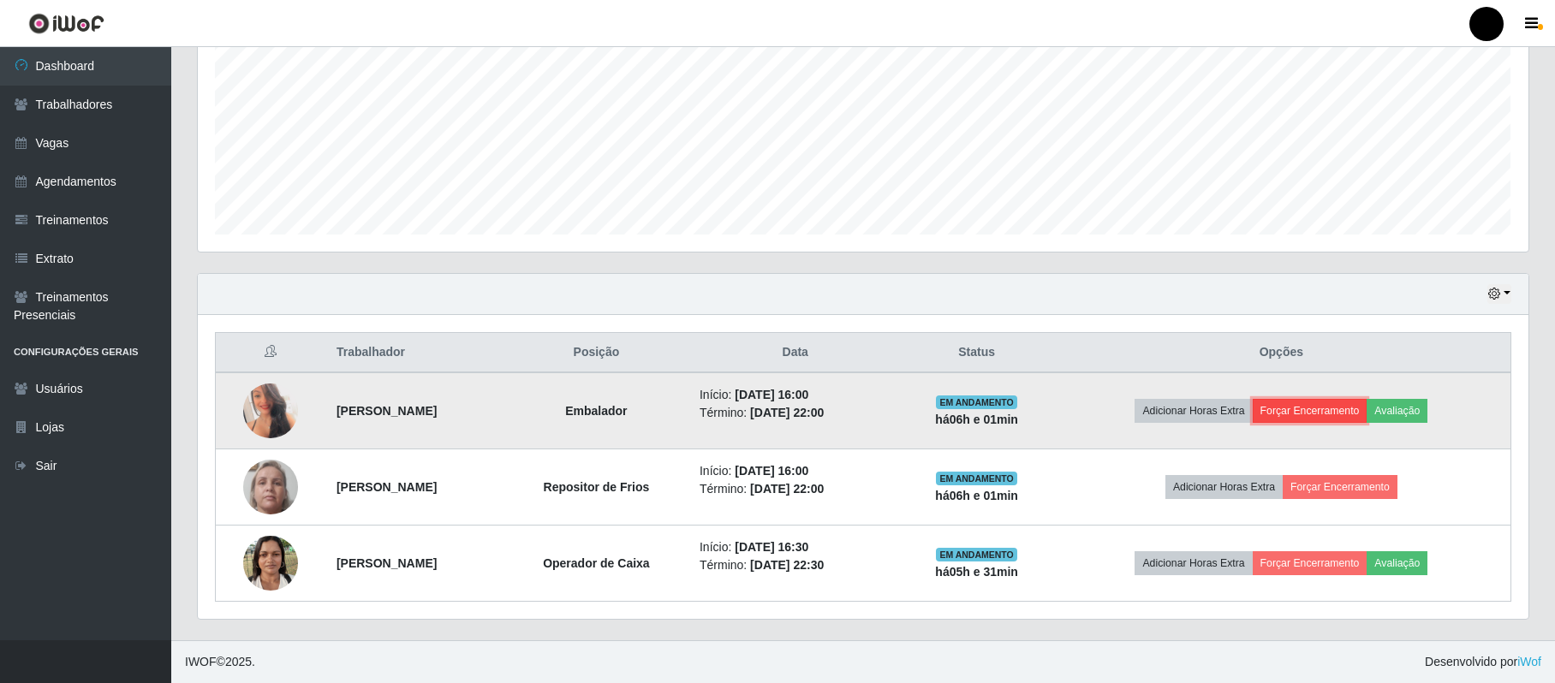
click at [1351, 405] on button "Forçar Encerramento" at bounding box center [1310, 411] width 115 height 24
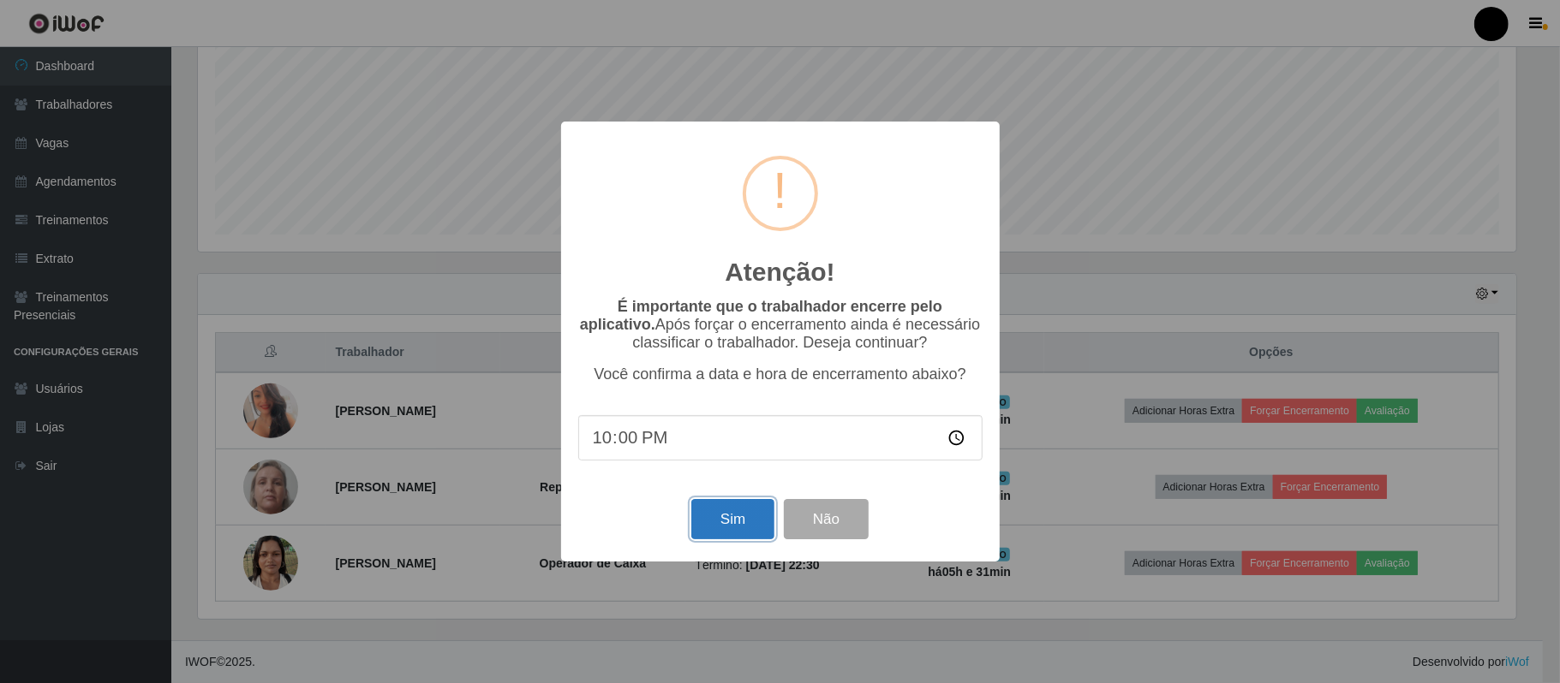
click at [737, 521] on button "Sim" at bounding box center [732, 519] width 83 height 40
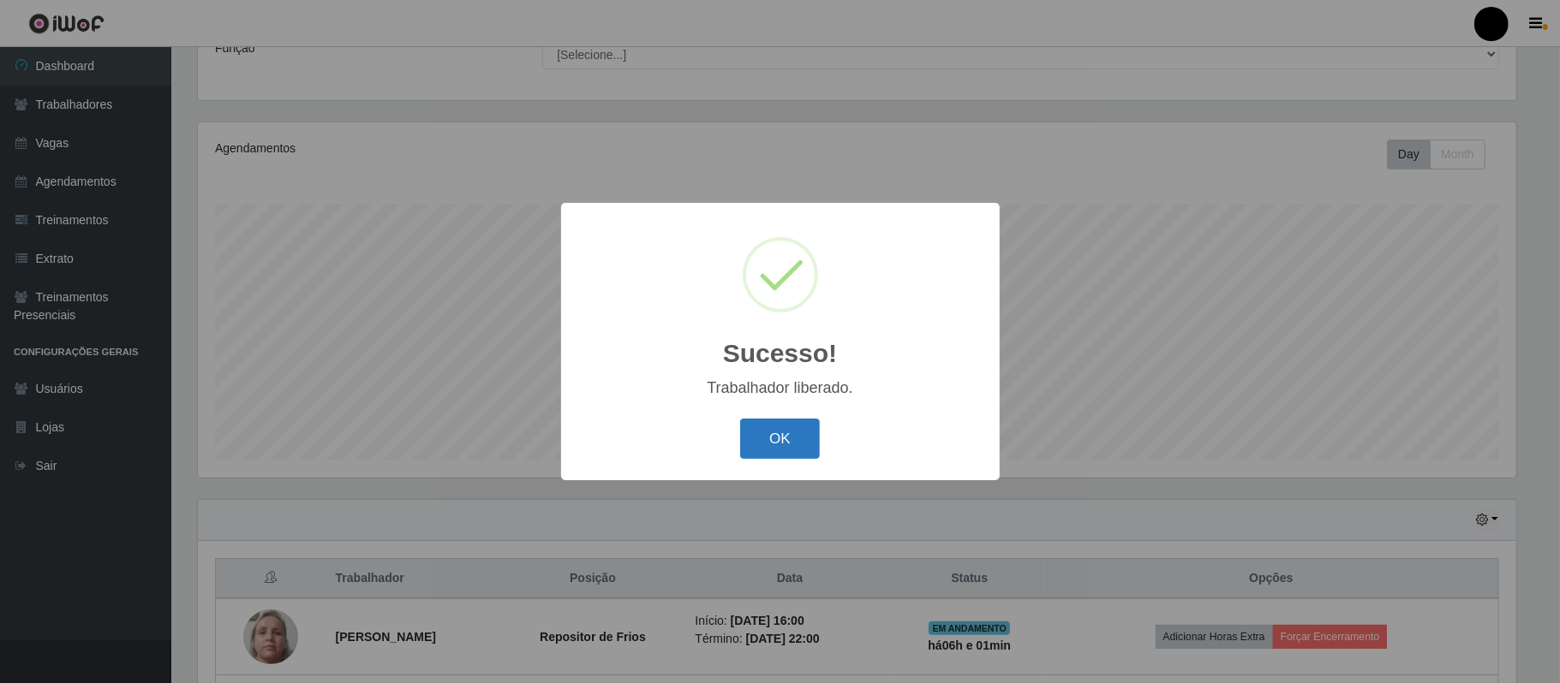
click at [755, 426] on button "OK" at bounding box center [780, 439] width 80 height 40
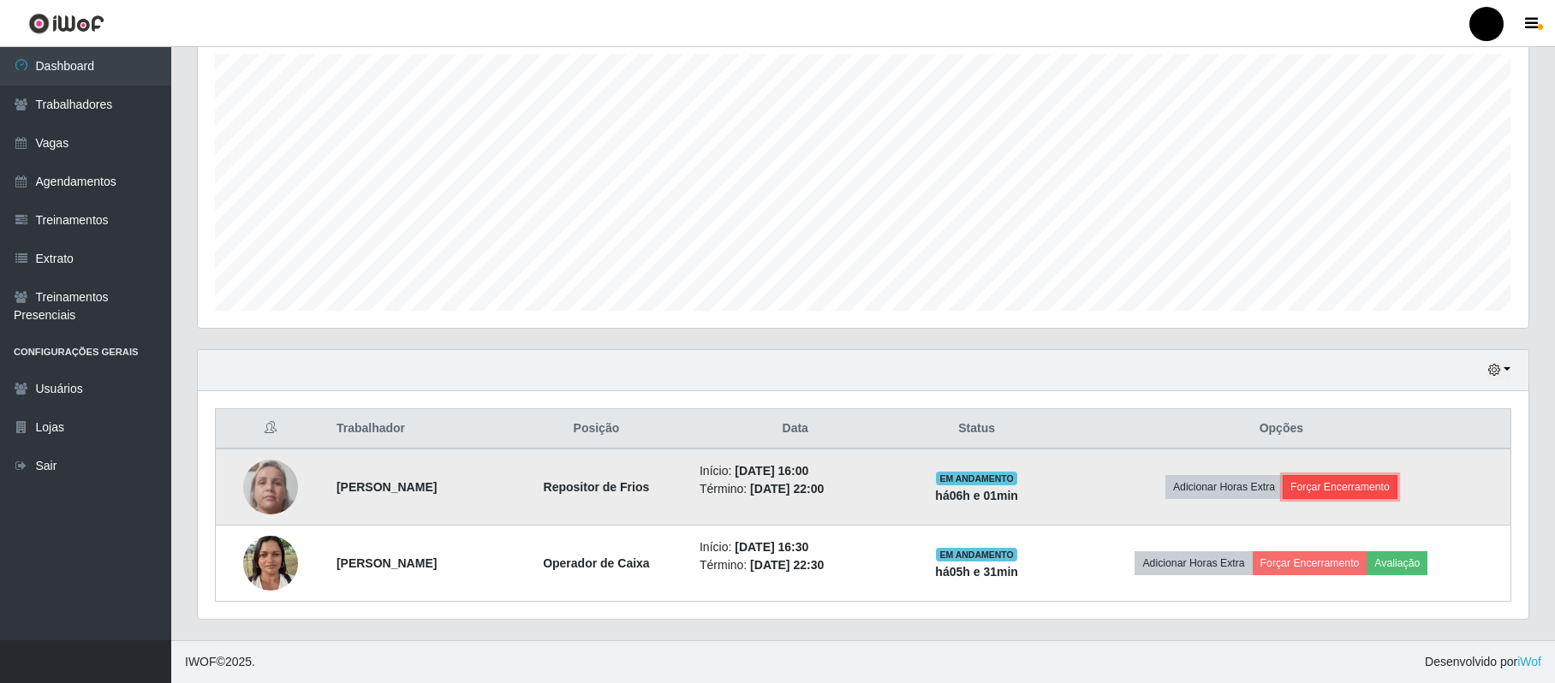
click at [1358, 486] on button "Forçar Encerramento" at bounding box center [1340, 487] width 115 height 24
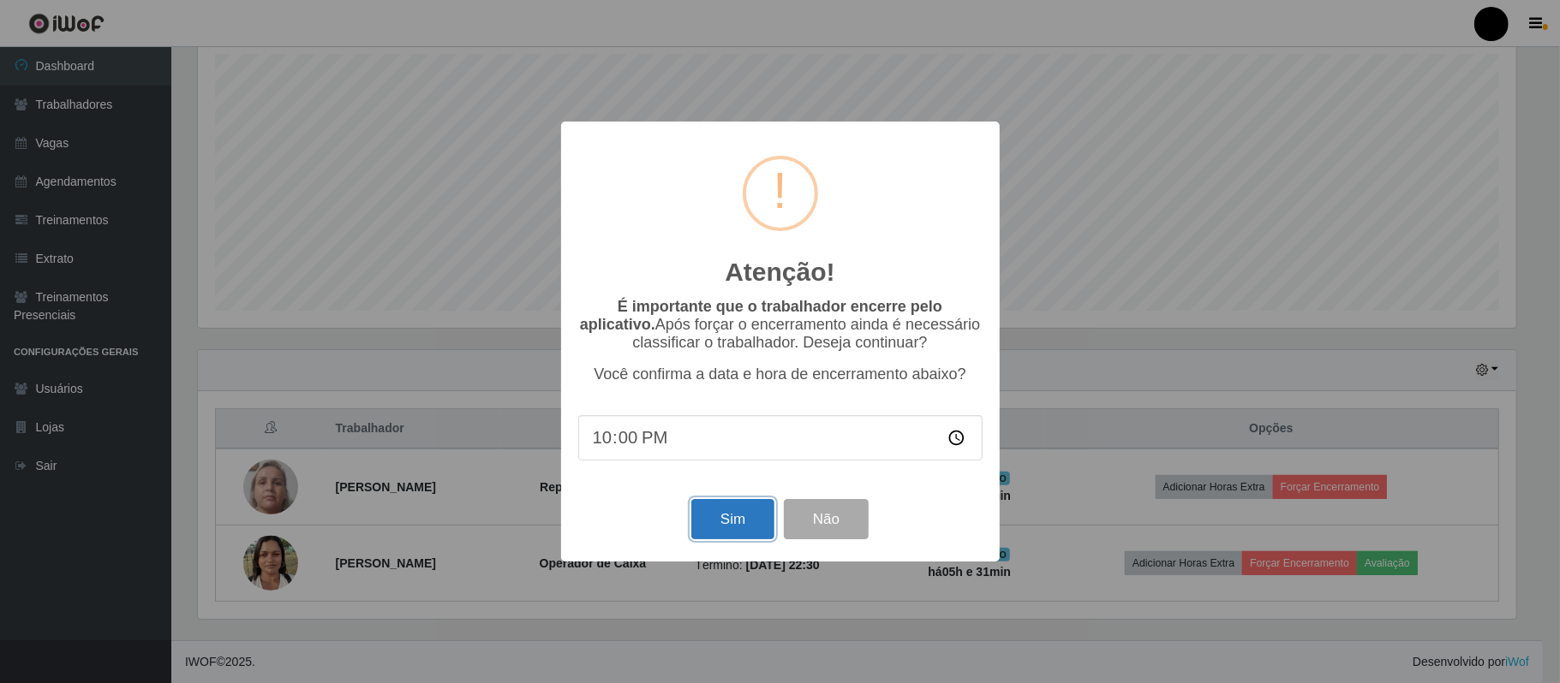
click at [733, 532] on button "Sim" at bounding box center [732, 519] width 83 height 40
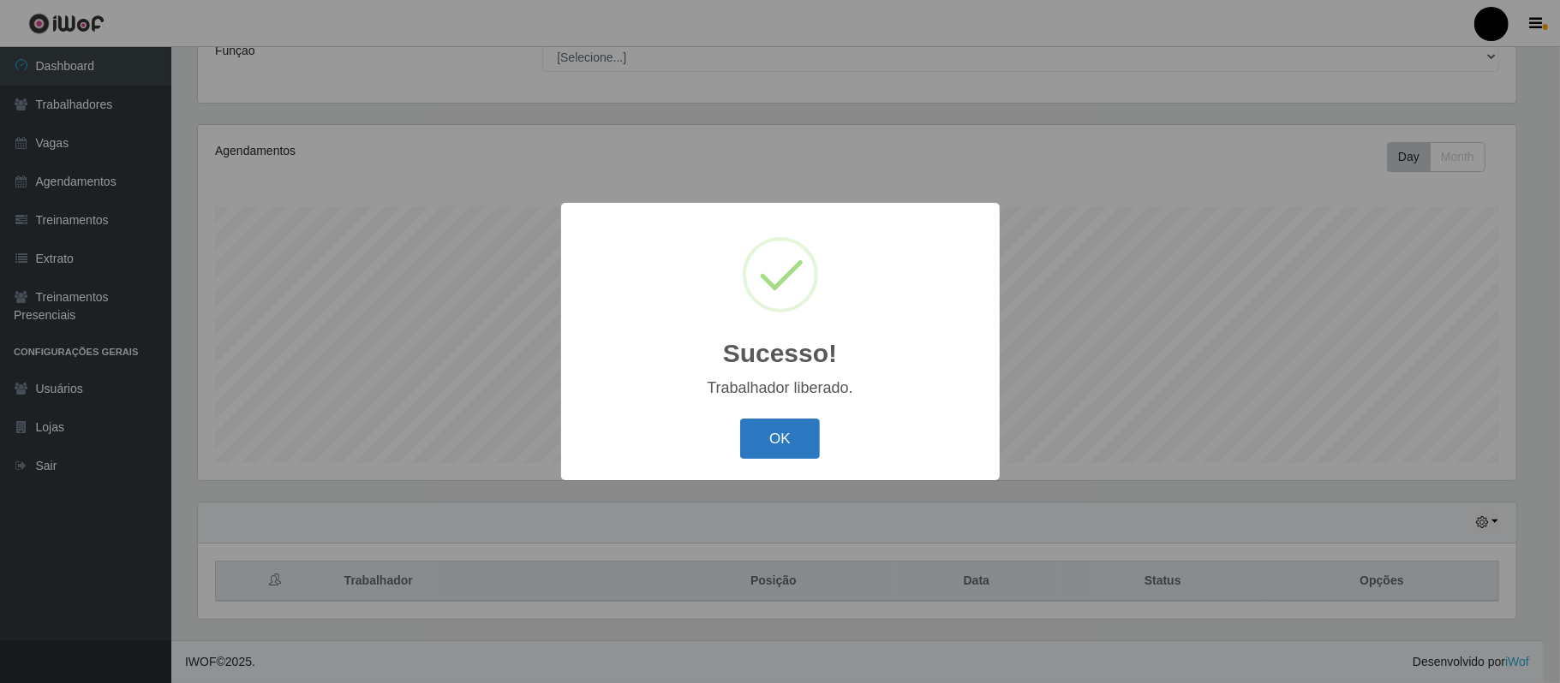
drag, startPoint x: 761, startPoint y: 432, endPoint x: 766, endPoint y: 439, distance: 8.8
click at [765, 437] on button "OK" at bounding box center [780, 439] width 80 height 40
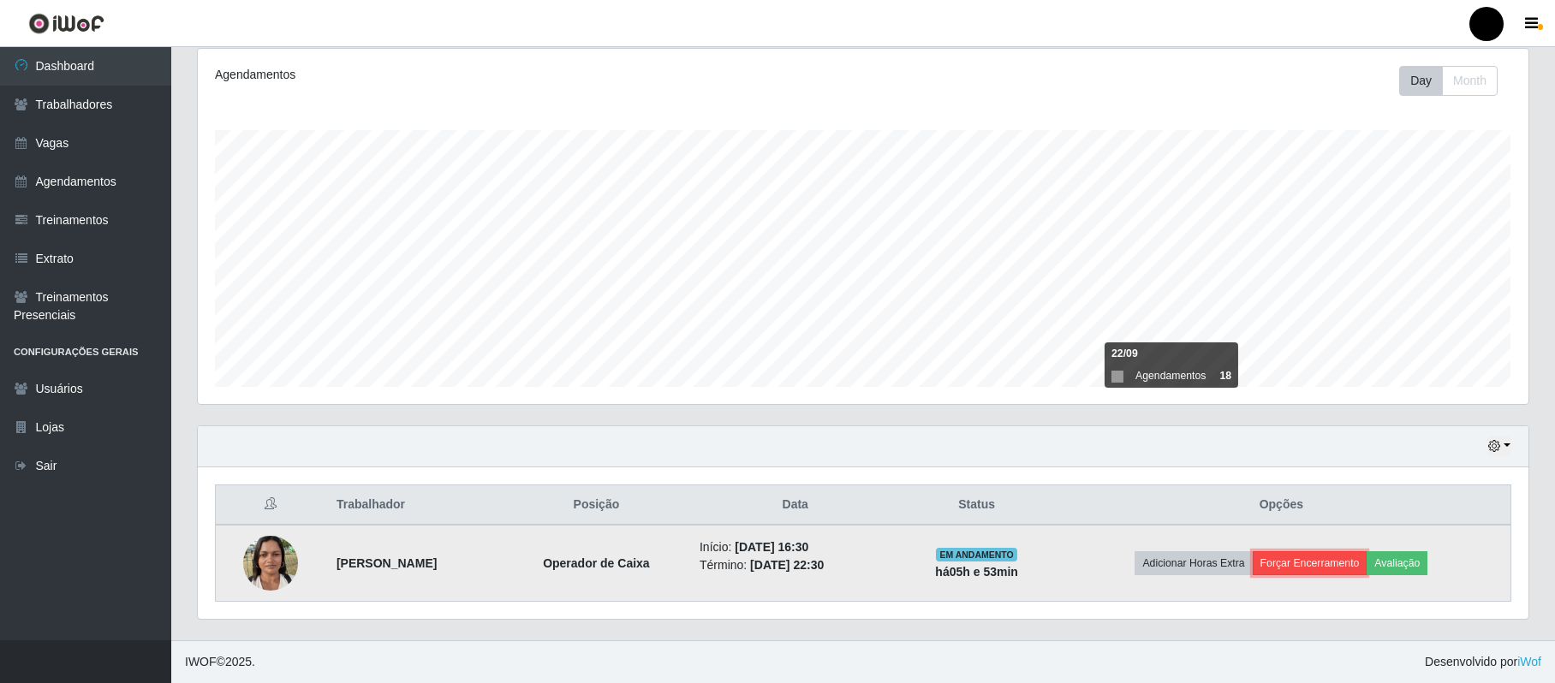
click at [1338, 567] on button "Forçar Encerramento" at bounding box center [1310, 564] width 115 height 24
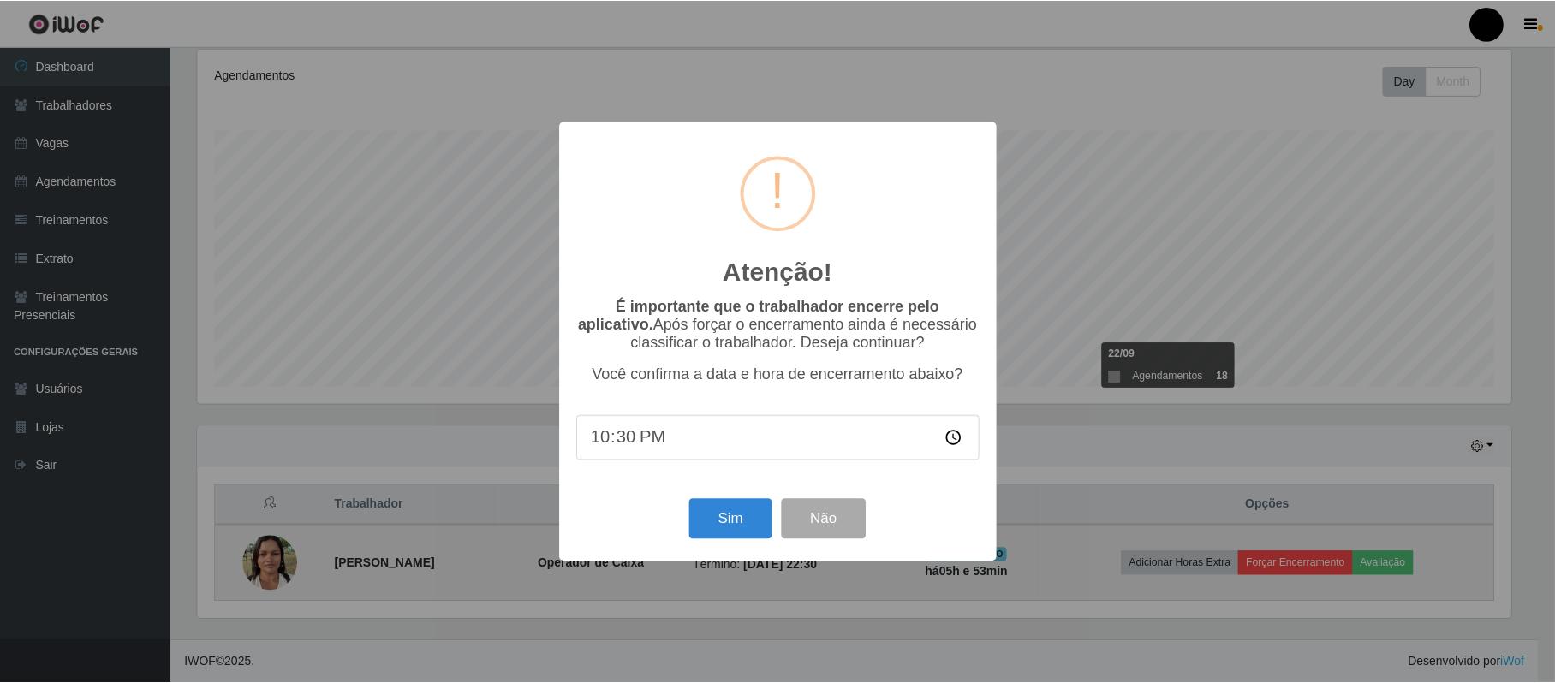
scroll to position [356, 1317]
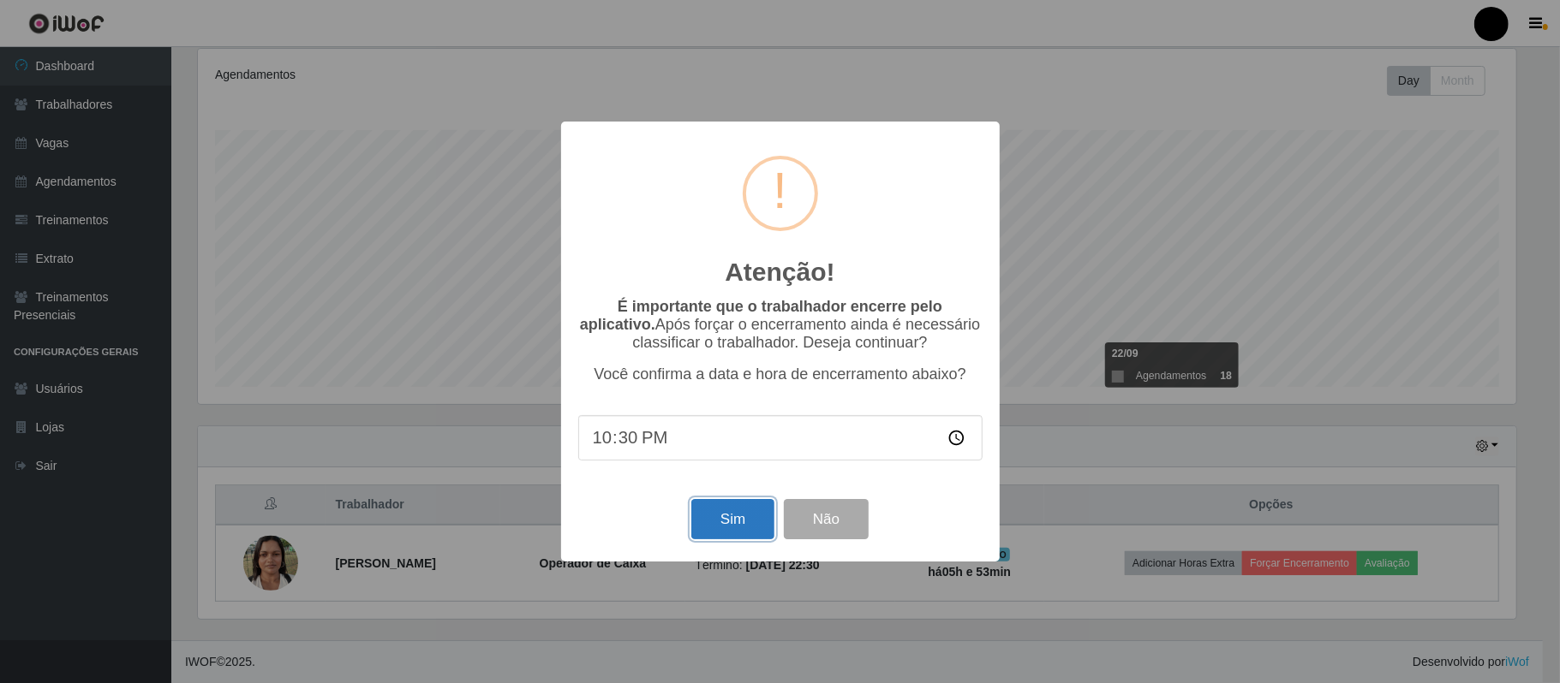
click at [728, 522] on button "Sim" at bounding box center [732, 519] width 83 height 40
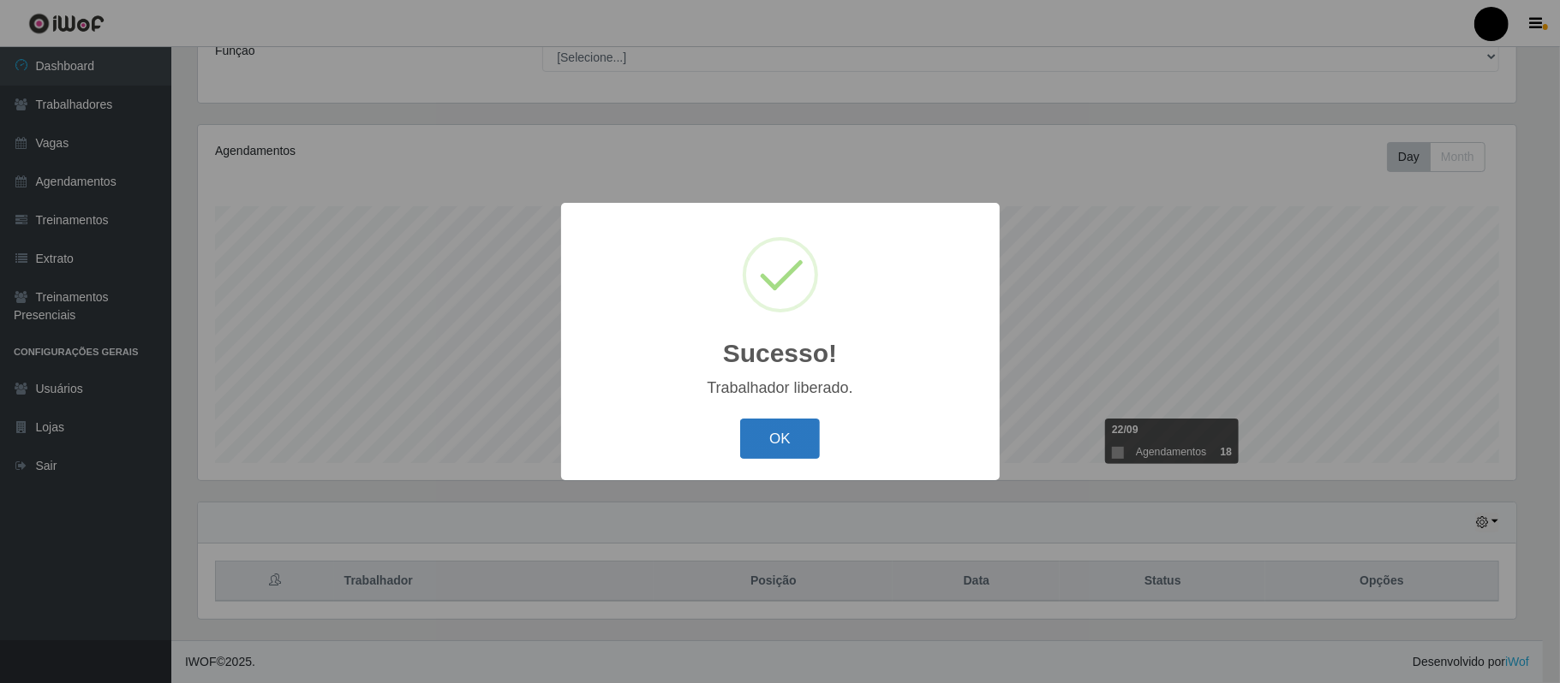
click at [775, 444] on button "OK" at bounding box center [780, 439] width 80 height 40
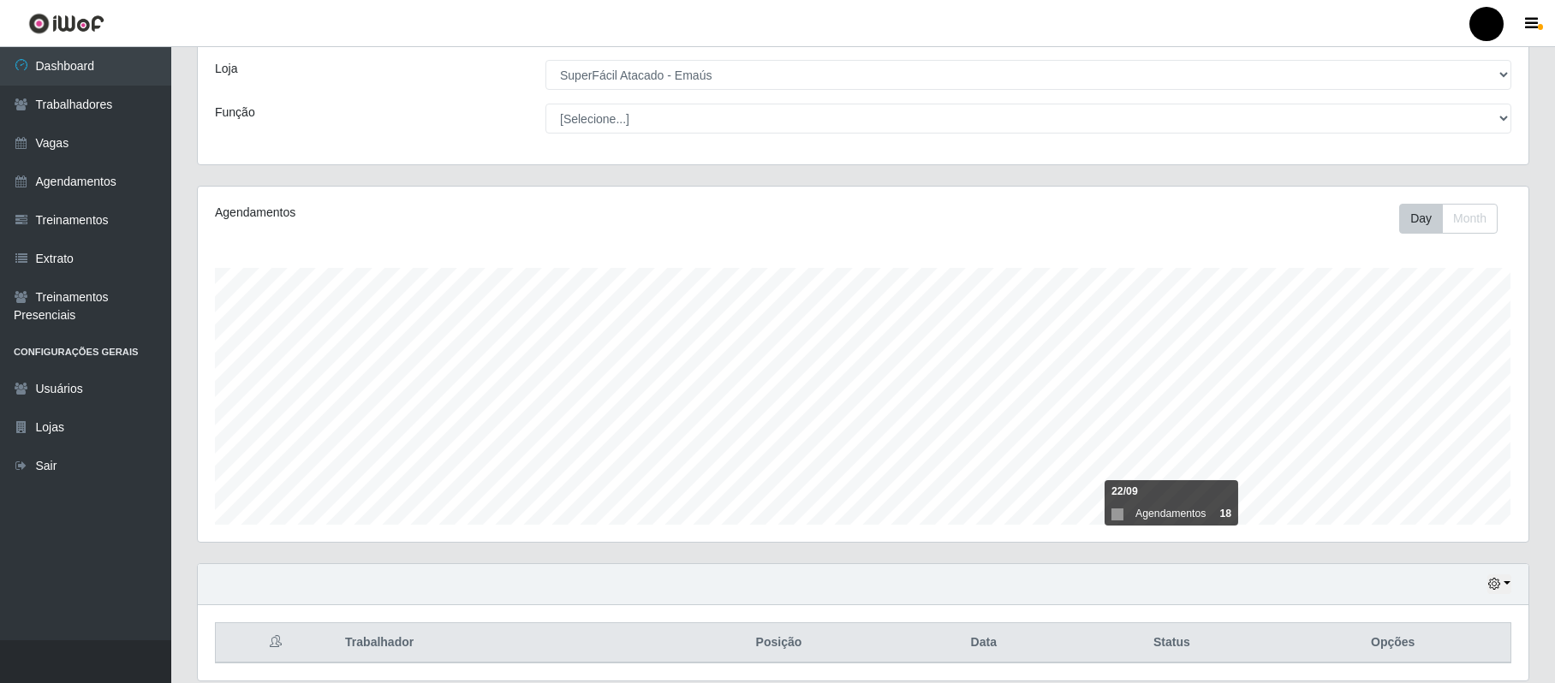
scroll to position [152, 0]
